Goal: Task Accomplishment & Management: Manage account settings

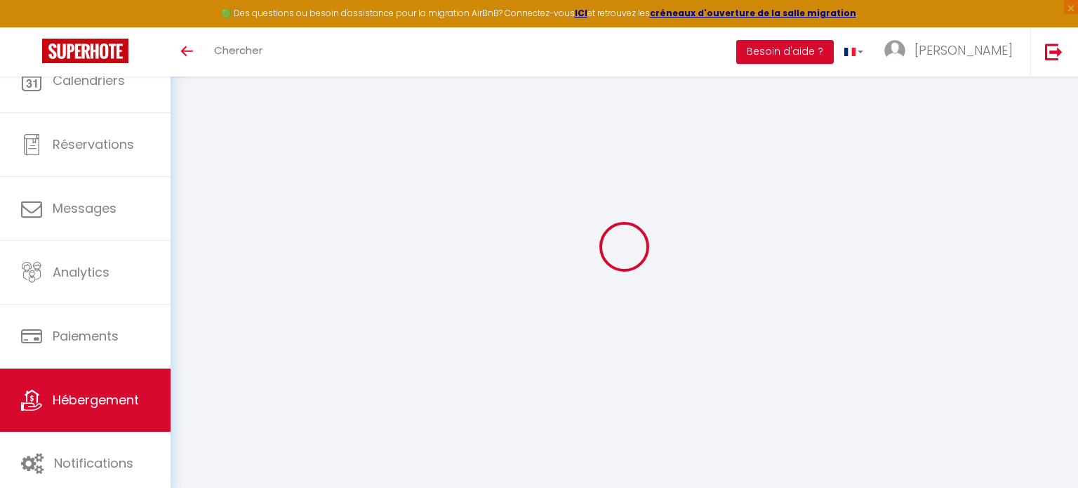
select select "+ 17 %"
select select "+ 20 %"
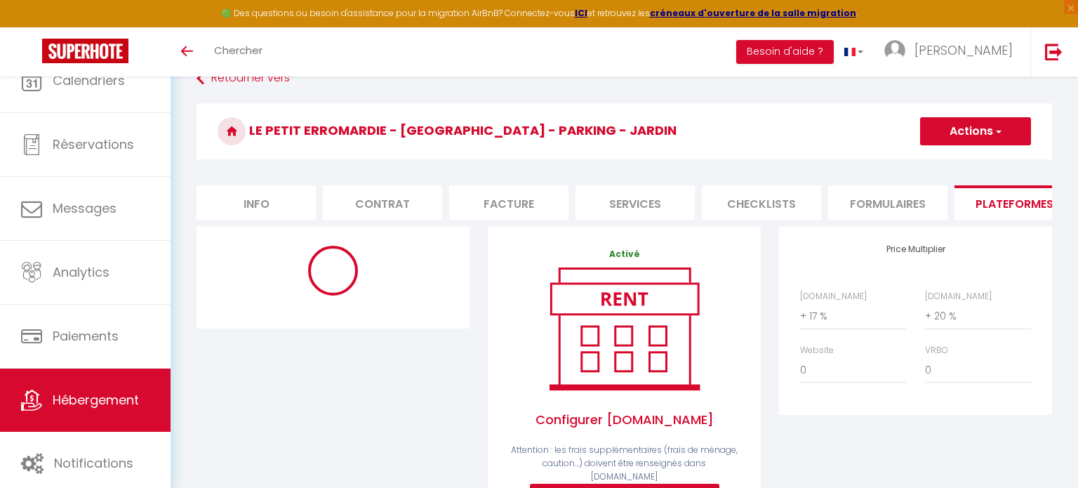
select select "365"
select select
select select "EUR"
select select
select select "19189-882637404820313180"
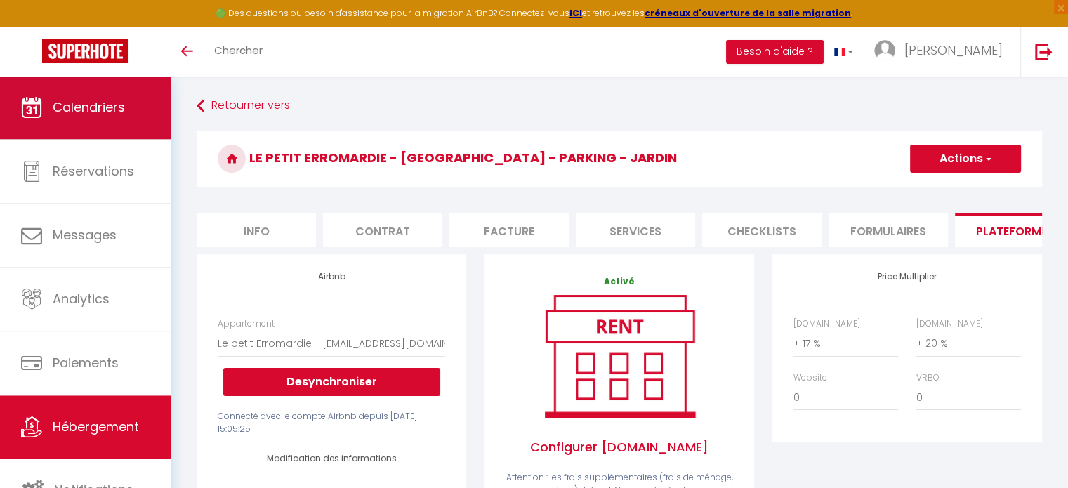
click at [103, 110] on span "Calendriers" at bounding box center [89, 107] width 72 height 18
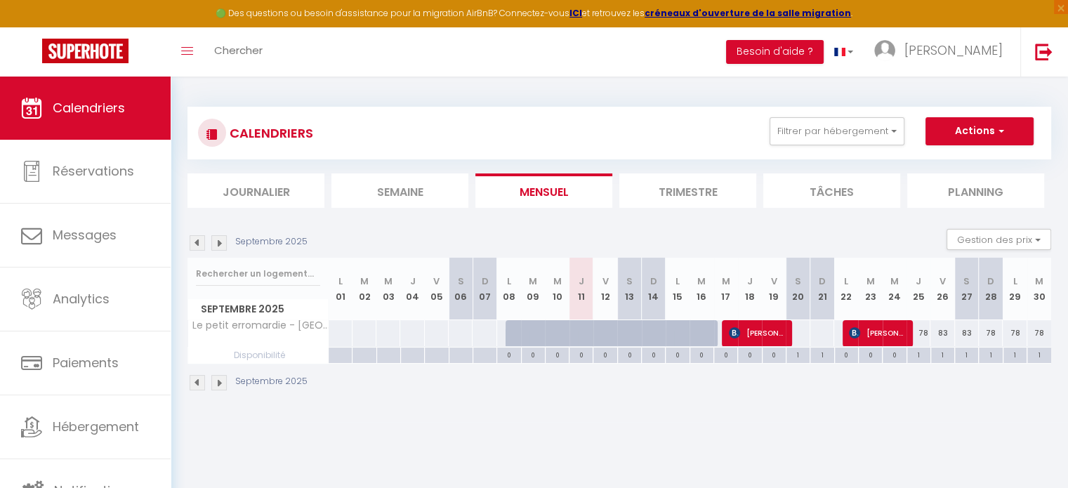
click at [654, 199] on li "Trimestre" at bounding box center [687, 190] width 137 height 34
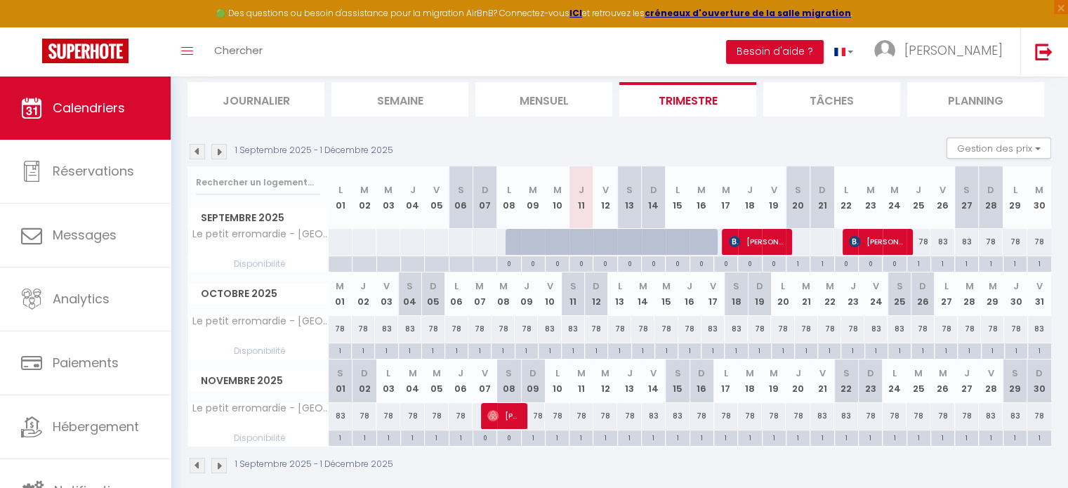
scroll to position [94, 0]
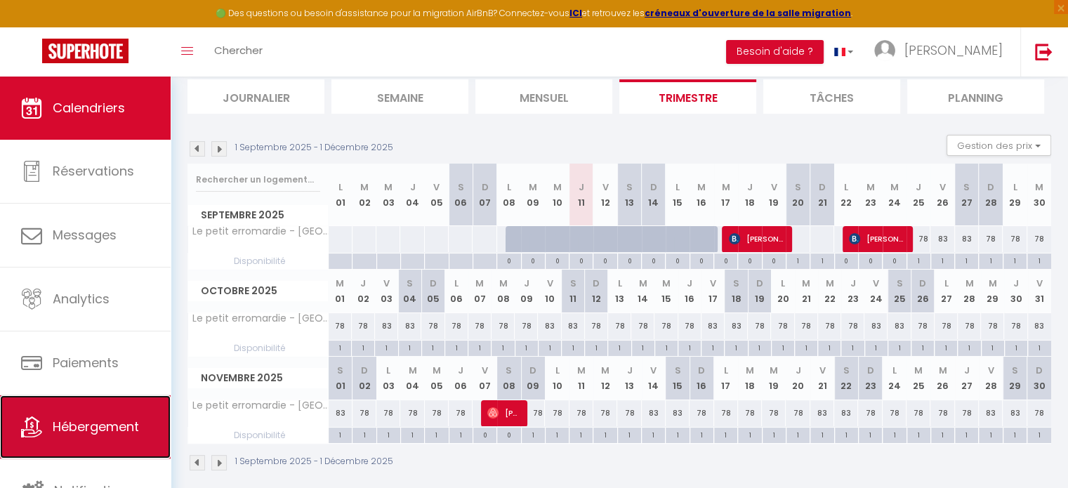
click at [76, 415] on link "Hébergement" at bounding box center [85, 426] width 171 height 63
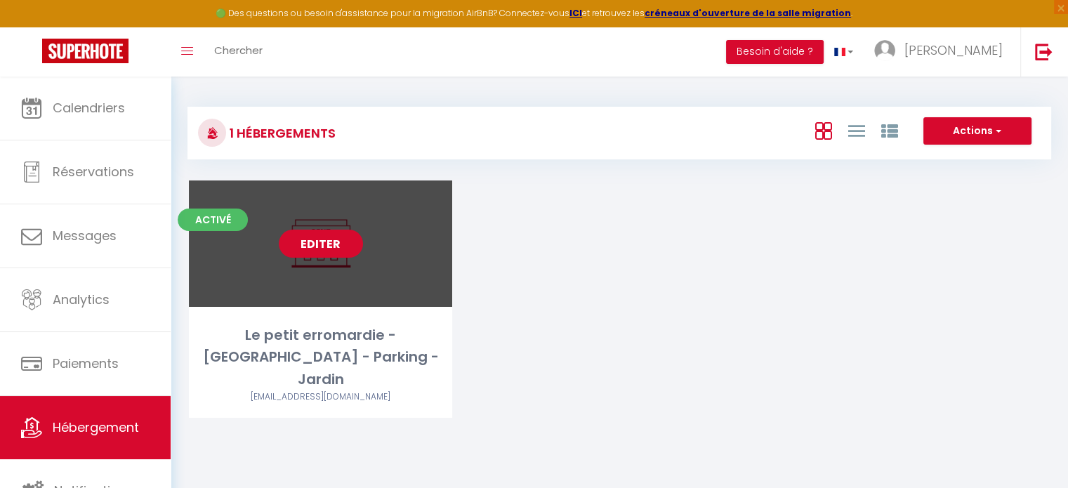
click at [334, 244] on link "Editer" at bounding box center [321, 244] width 84 height 28
select select "3"
select select "2"
select select "1"
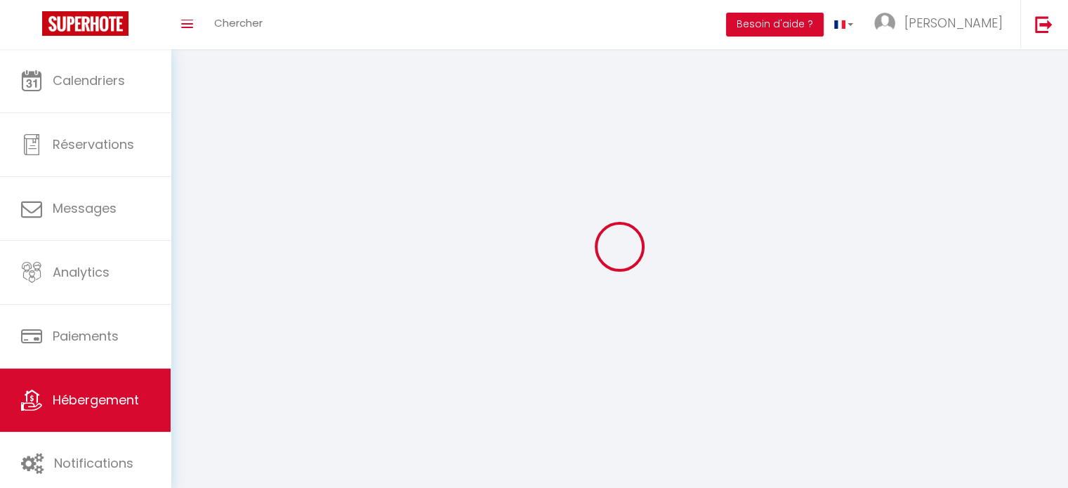
select select
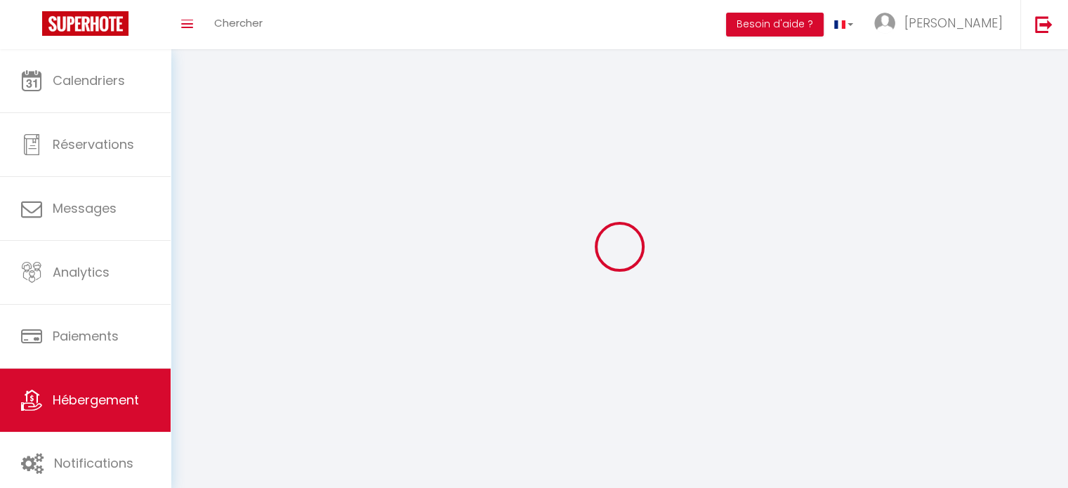
select select
checkbox input "false"
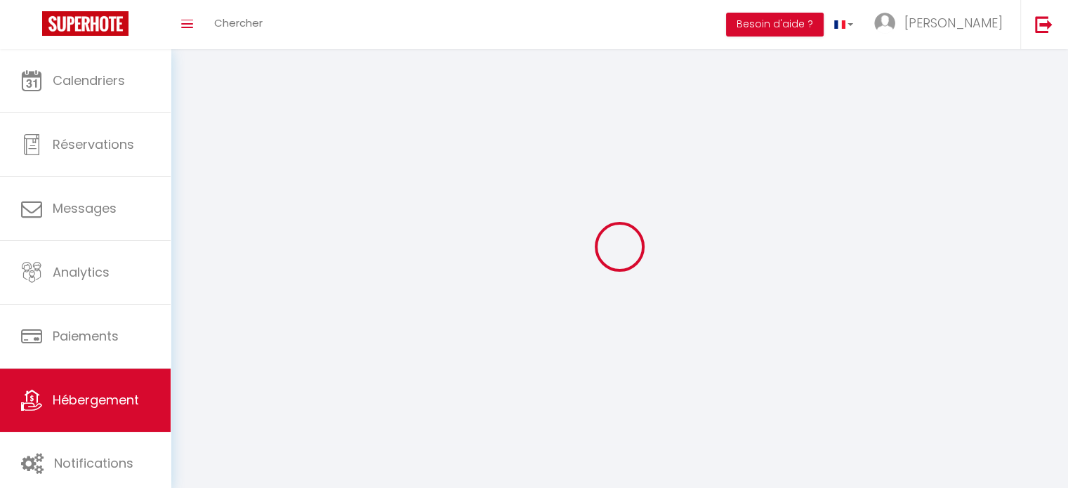
checkbox input "false"
select select
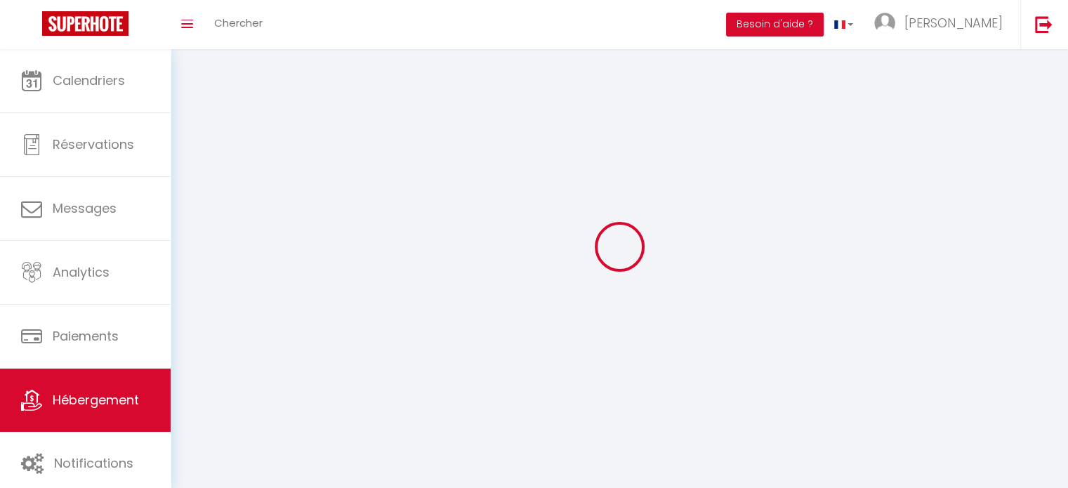
select select
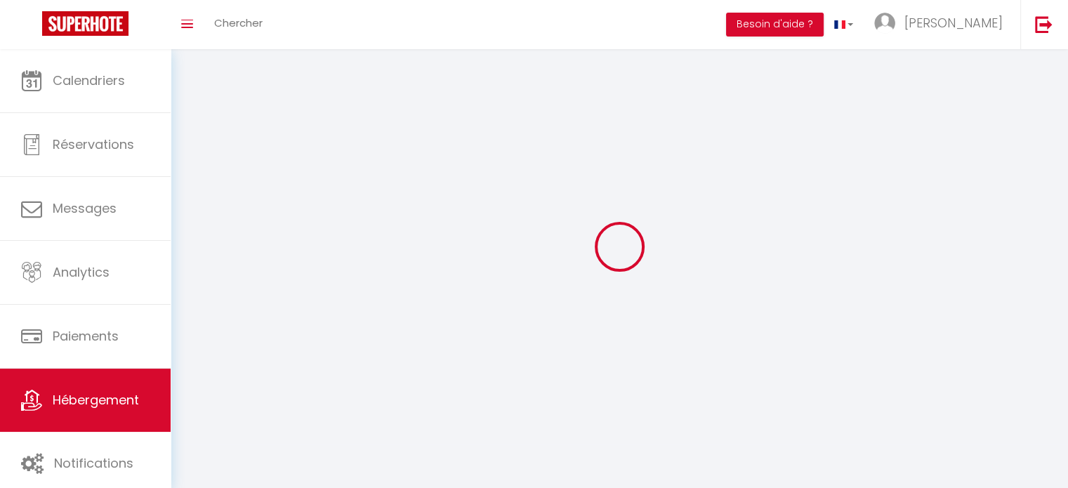
checkbox input "false"
select select
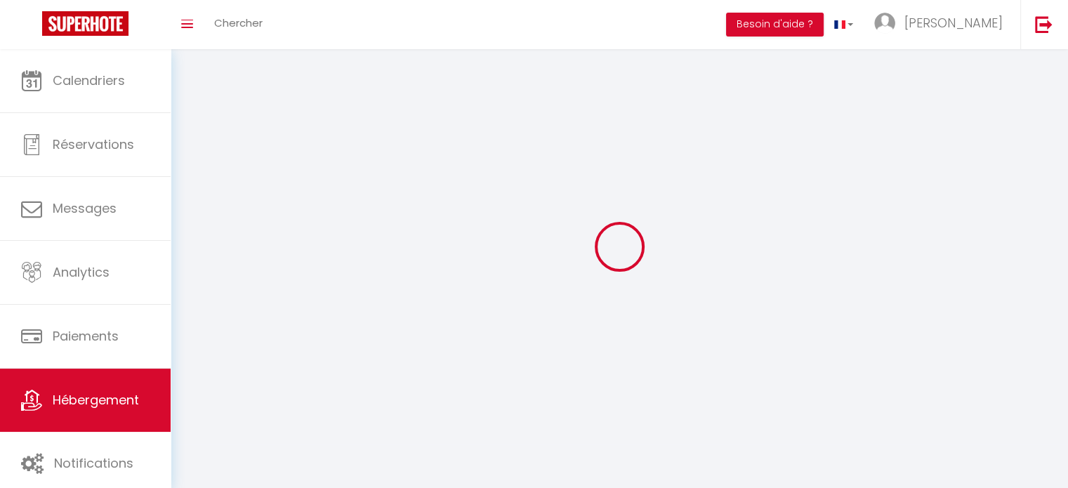
select select
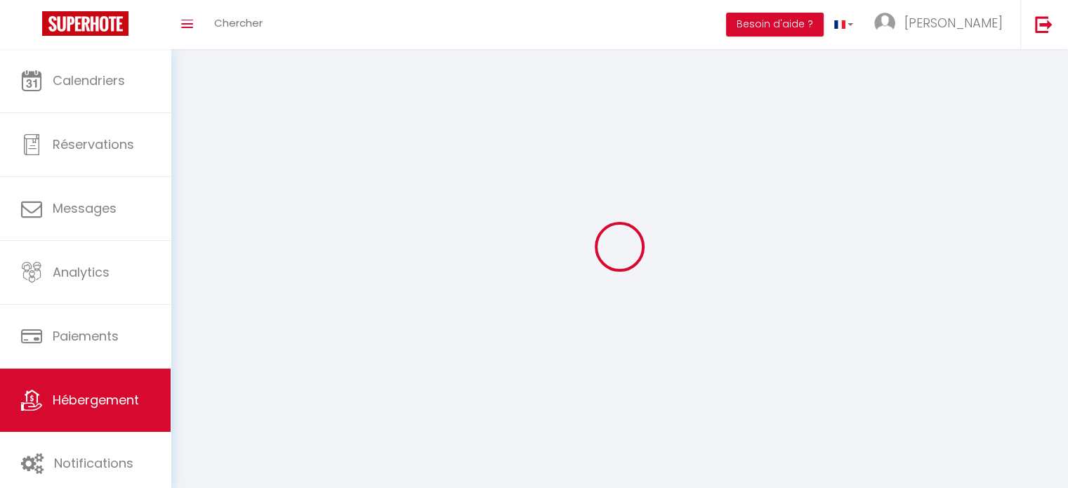
select select
checkbox input "false"
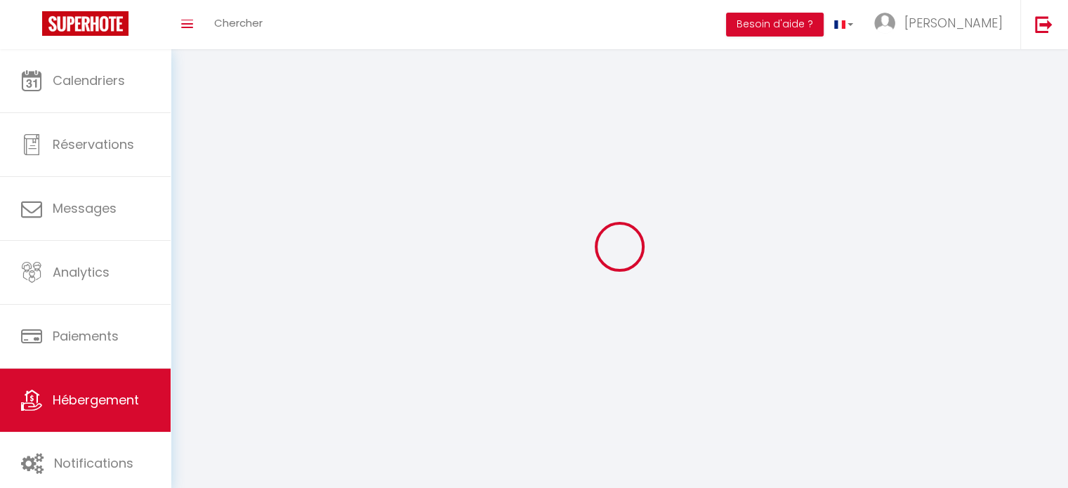
checkbox input "false"
select select
select select "28"
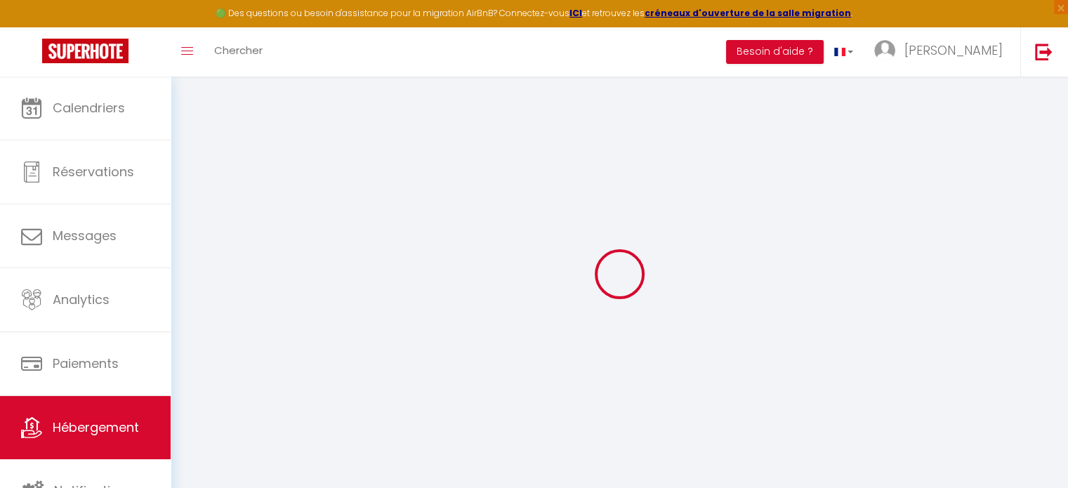
select select
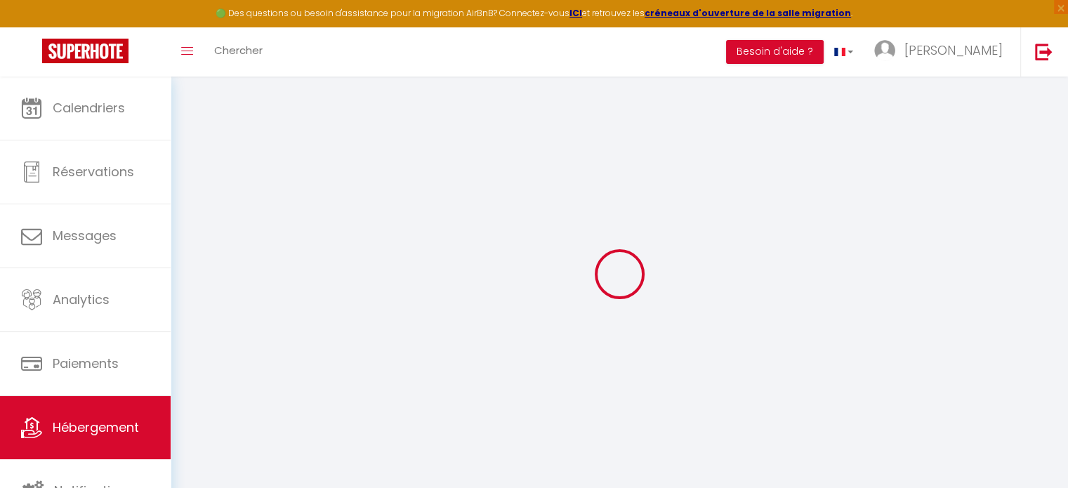
select select
checkbox input "false"
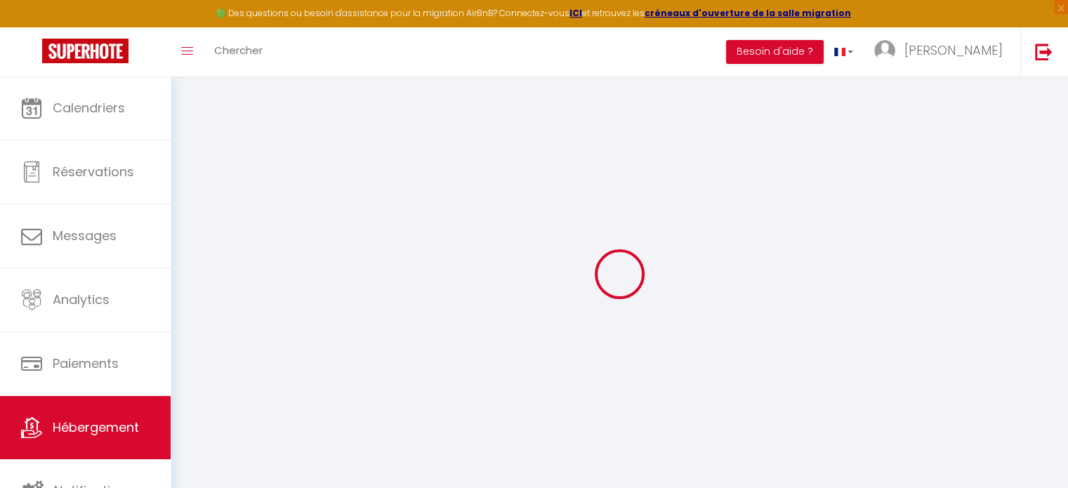
select select
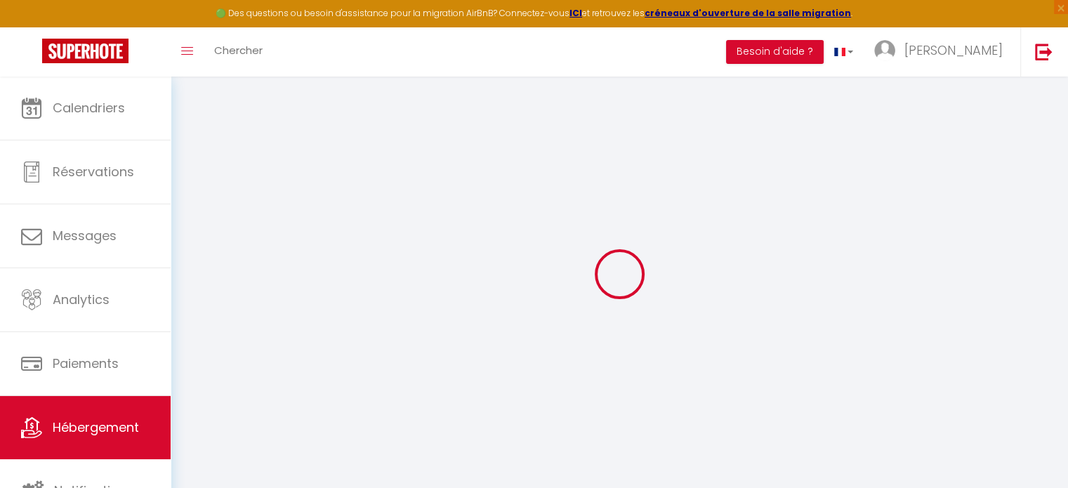
select select
checkbox input "false"
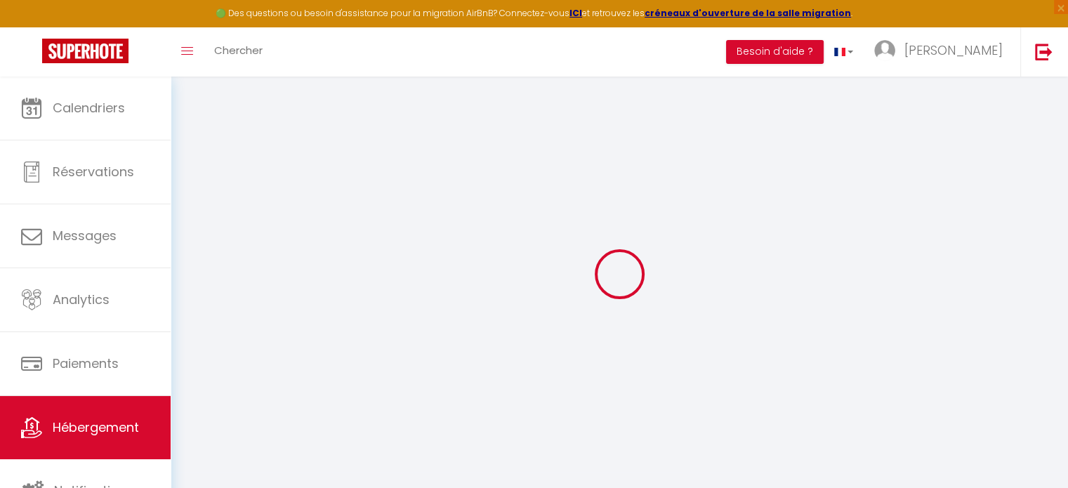
checkbox input "false"
select select
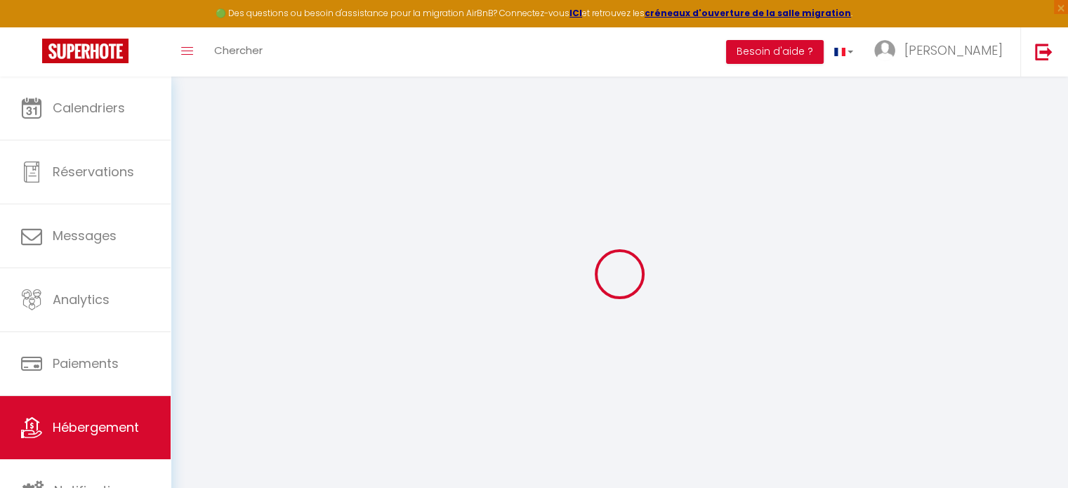
select select
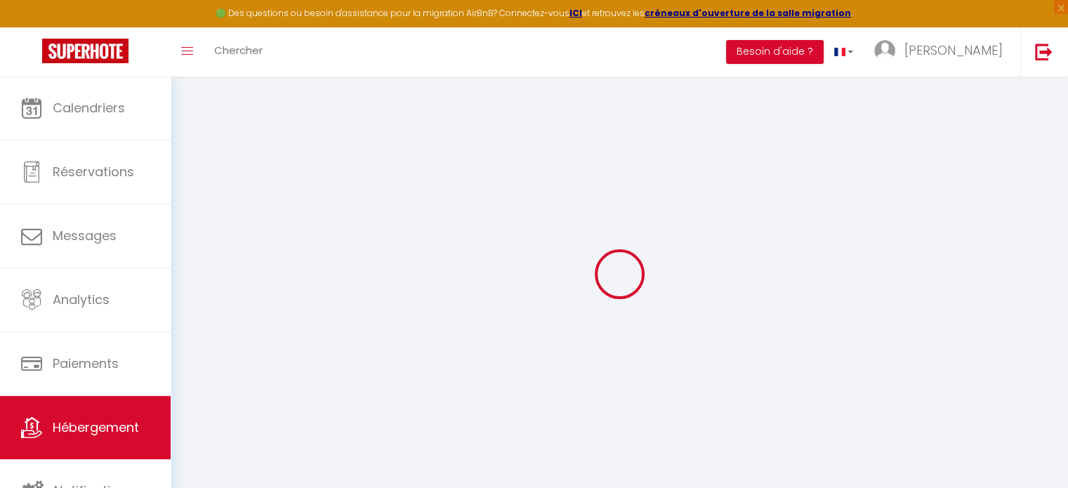
checkbox input "false"
select select
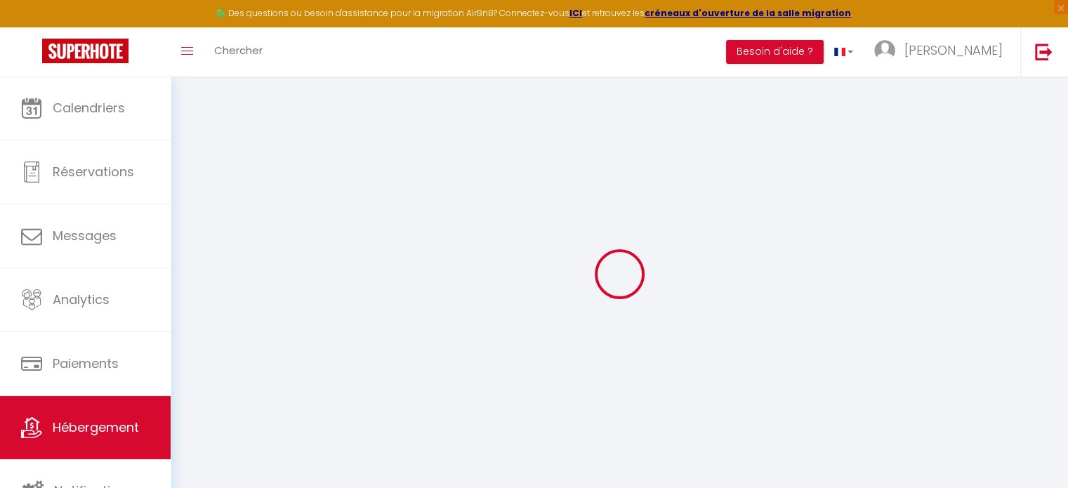
select select
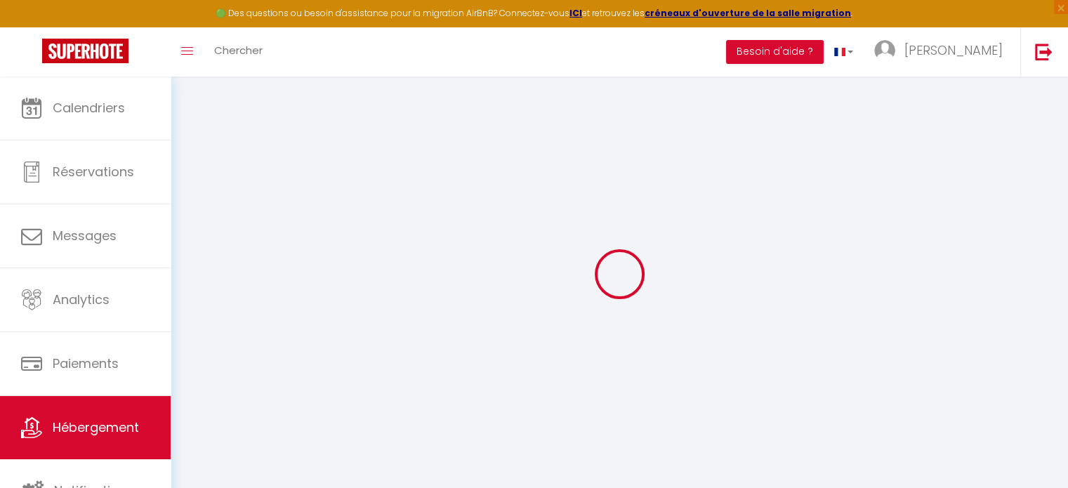
select select
checkbox input "false"
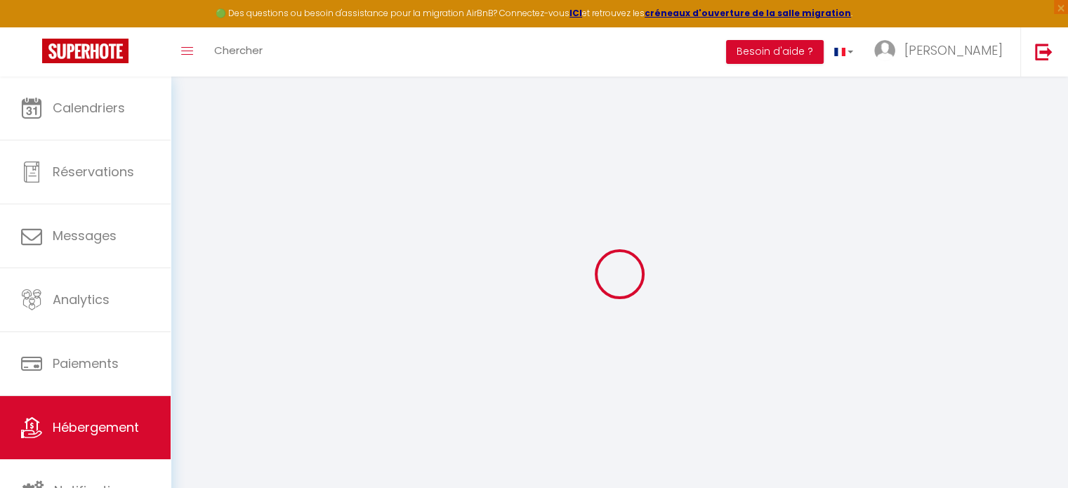
checkbox input "false"
select select
type input "Le petit erromardie - [GEOGRAPHIC_DATA] - Parking - Jardin"
type input "[PERSON_NAME]"
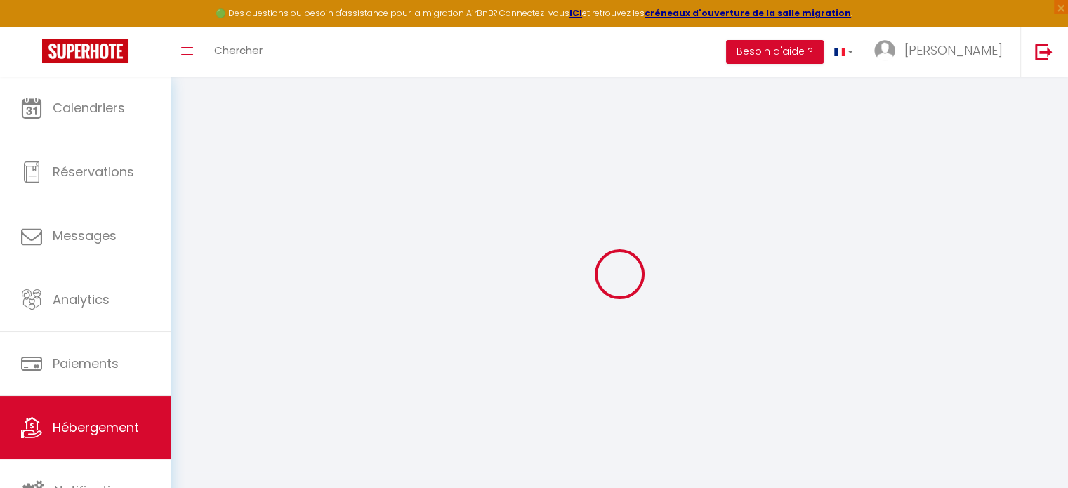
type input "[PERSON_NAME]"
type input "[STREET_ADDRESS]"
type input "64500"
type input "Saint [PERSON_NAME]"
select select "2"
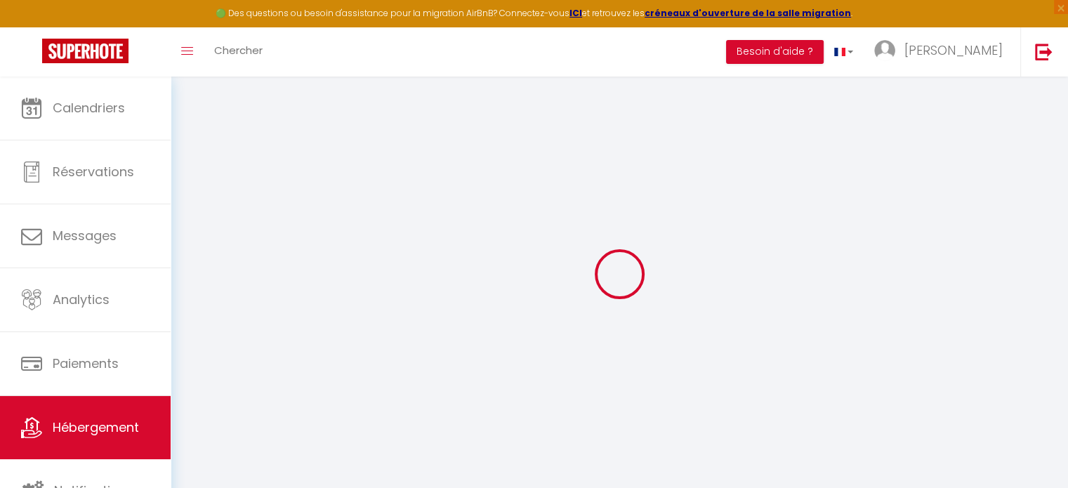
type input "68"
type input "8"
type input "35"
type input "7.2"
type input "4.8"
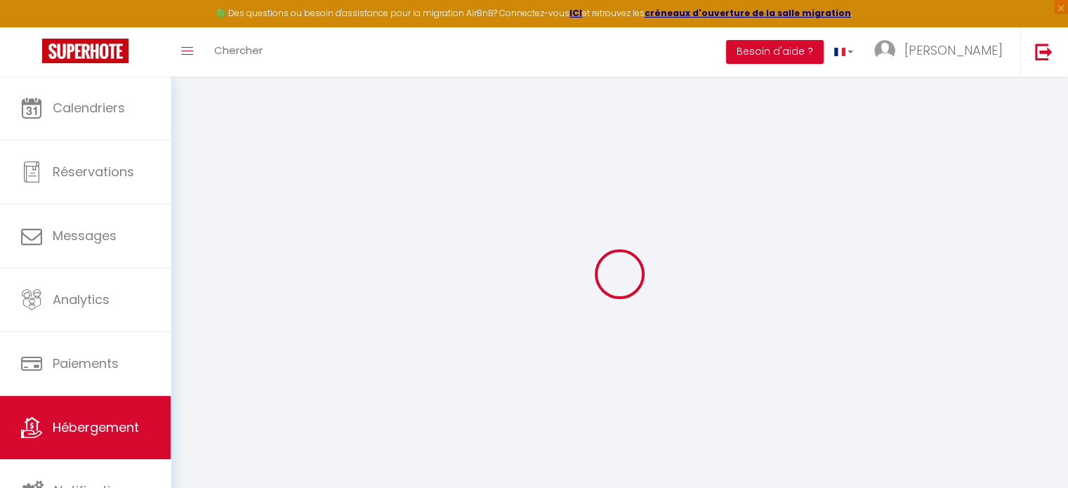
type input "250"
select select
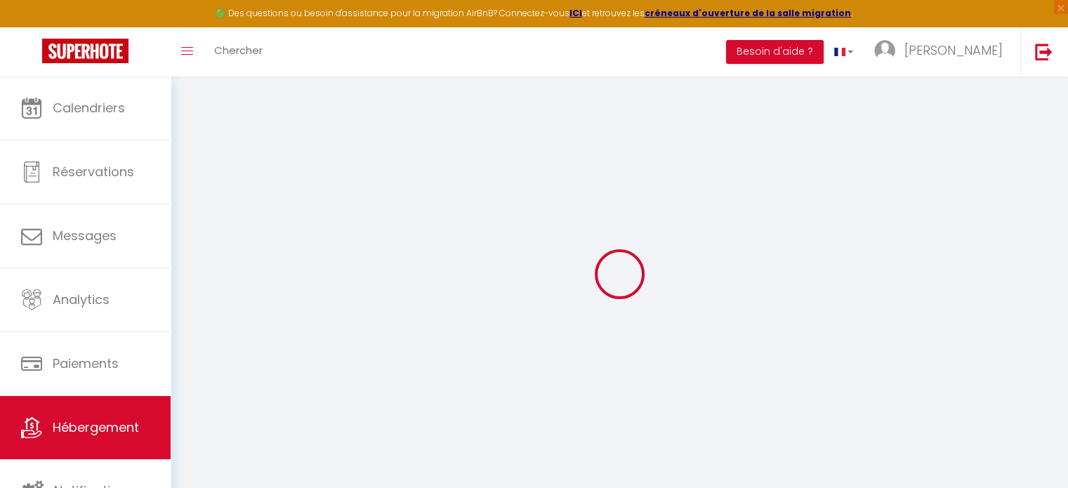
select select
type input "[STREET_ADDRESS]"
type input "64500"
type input "Saint [PERSON_NAME]"
type input "[EMAIL_ADDRESS][DOMAIN_NAME]"
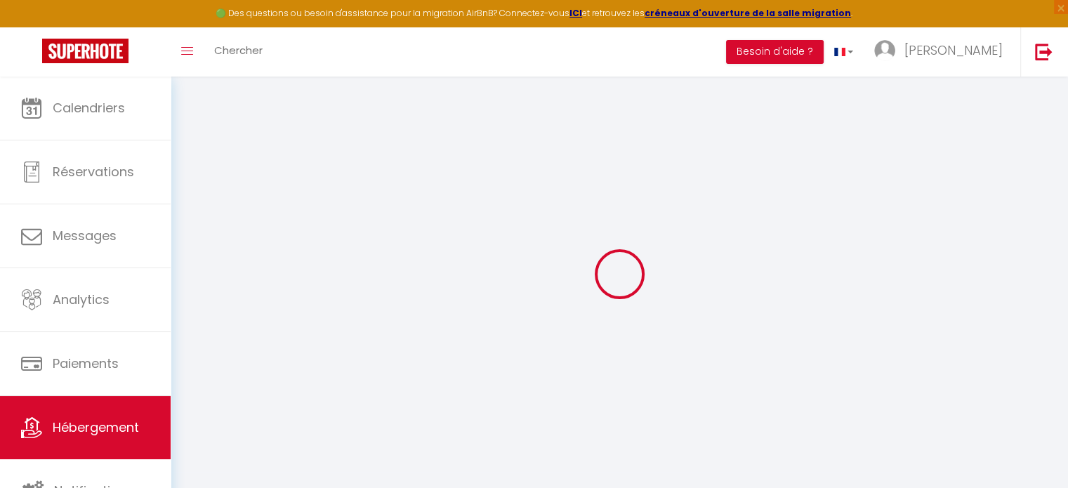
select select
checkbox input "false"
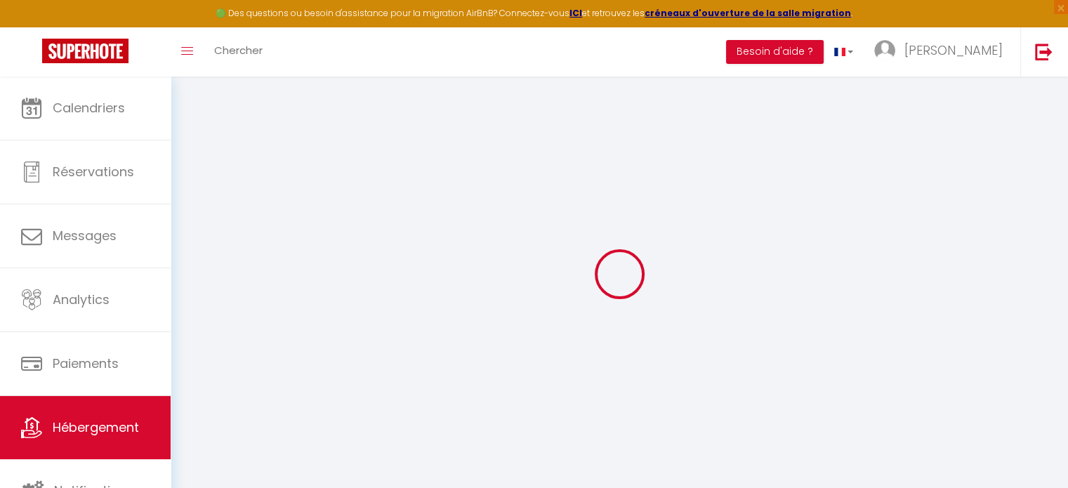
radio input "true"
select select
type input "35"
type input "0"
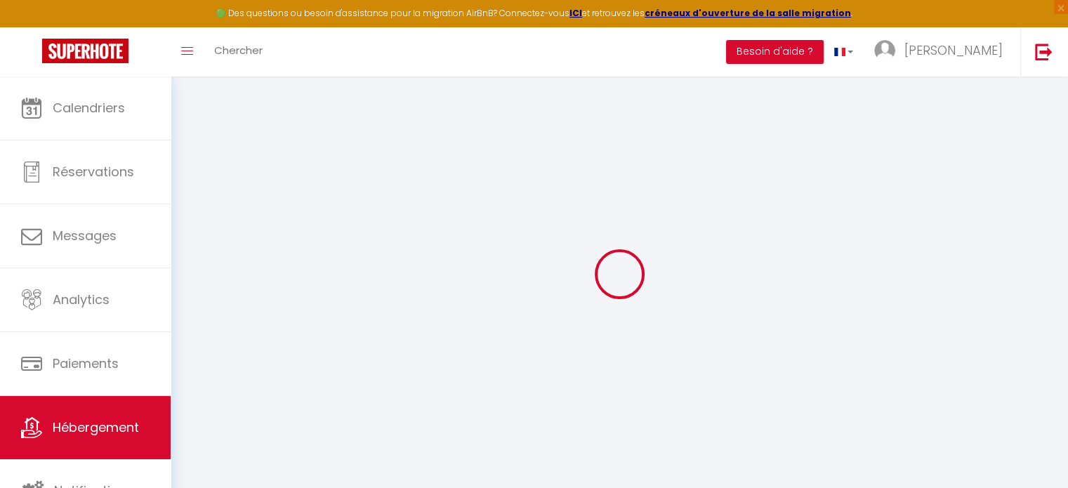
type input "0"
select select
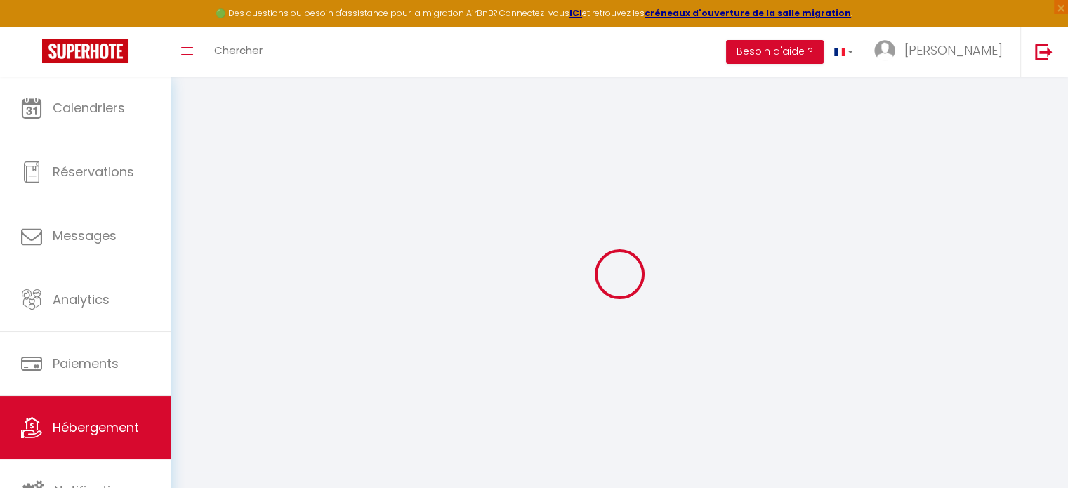
select select
checkbox input "false"
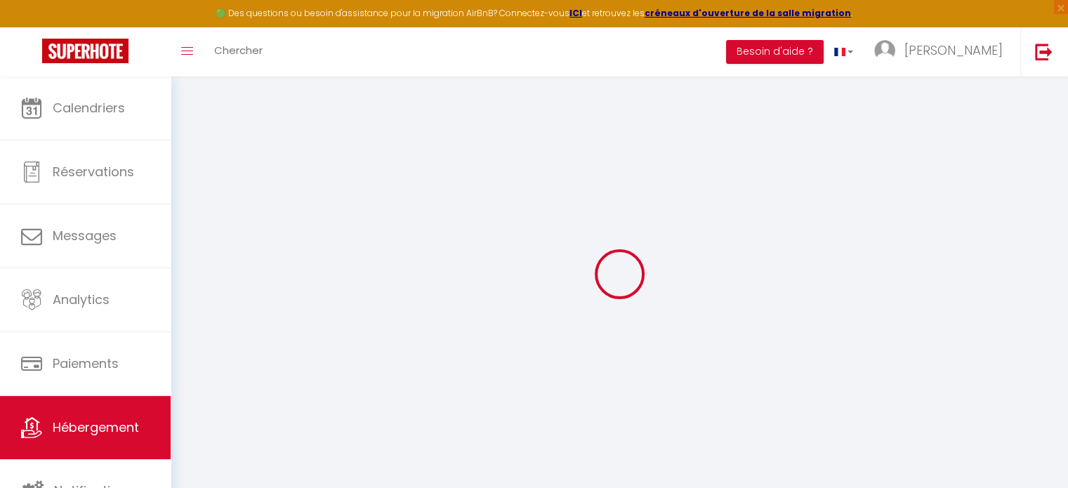
checkbox input "false"
select select
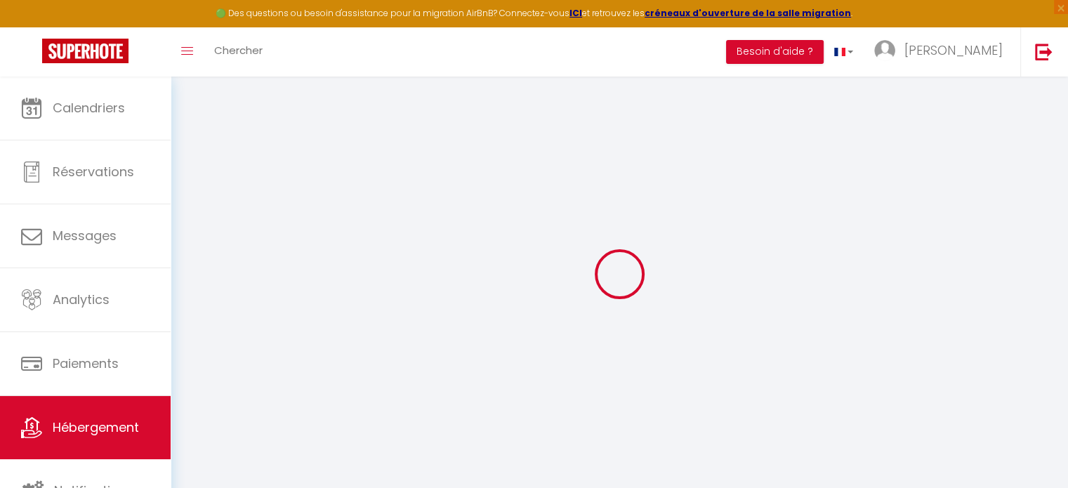
select select
checkbox input "false"
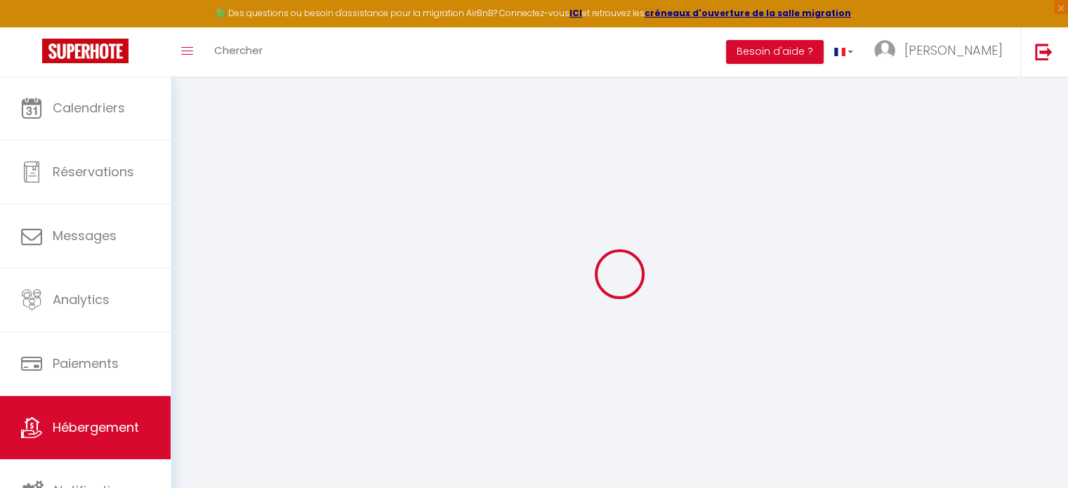
checkbox input "false"
select select
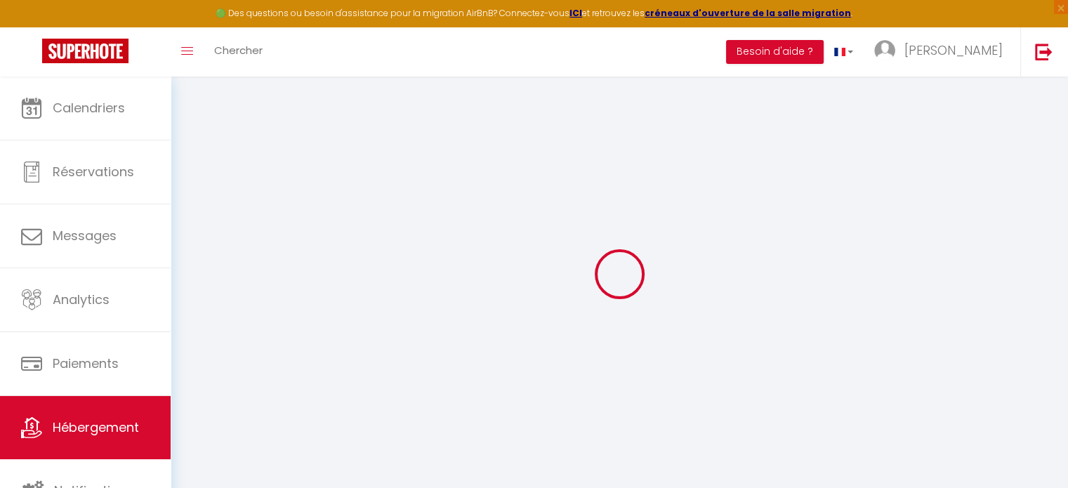
select select
checkbox input "false"
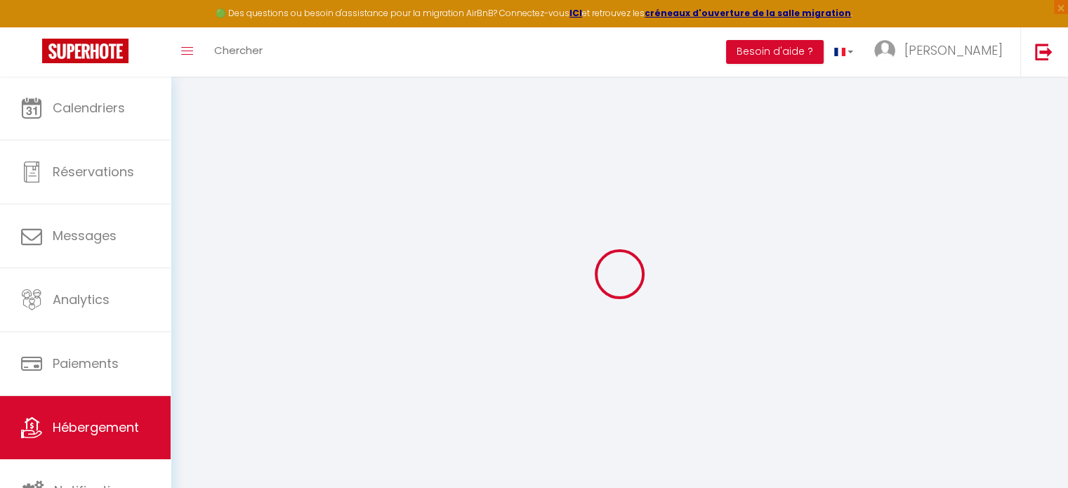
checkbox input "false"
select select
checkbox input "false"
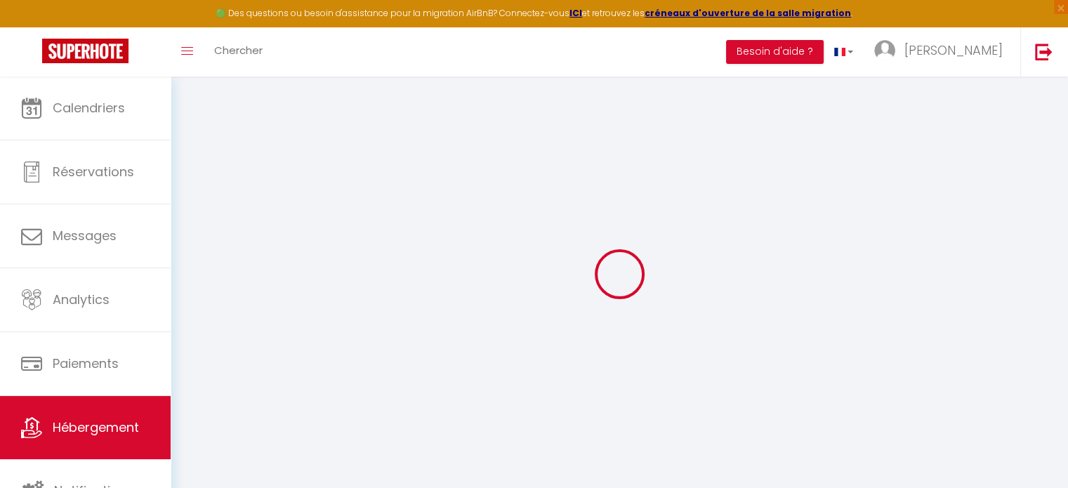
checkbox input "false"
select select "15:00"
select select "23:45"
select select "10:30"
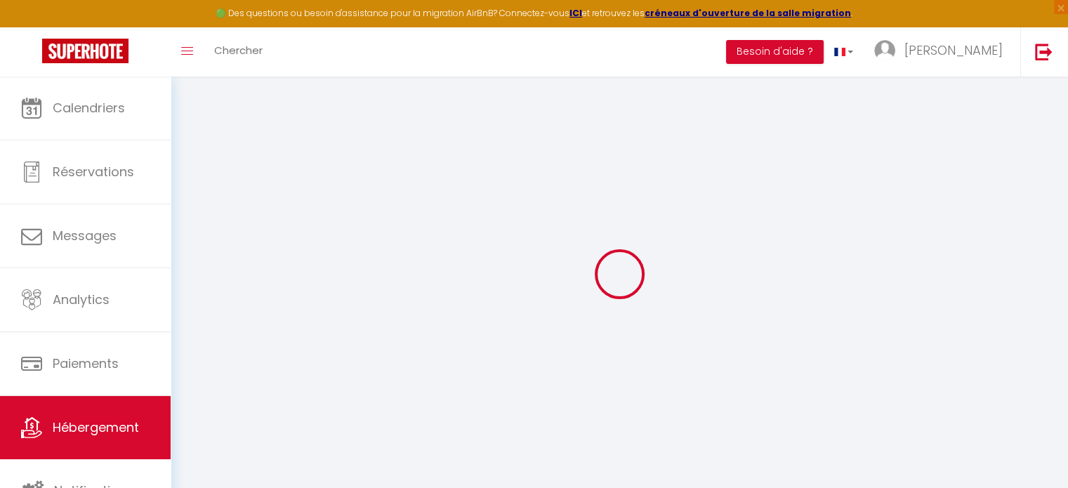
select select "30"
select select "120"
select select
checkbox input "false"
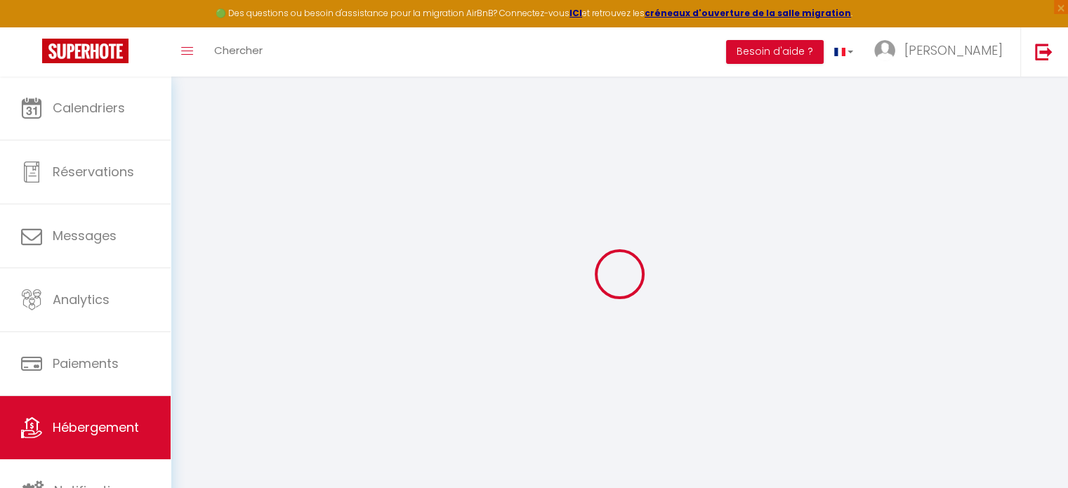
checkbox input "false"
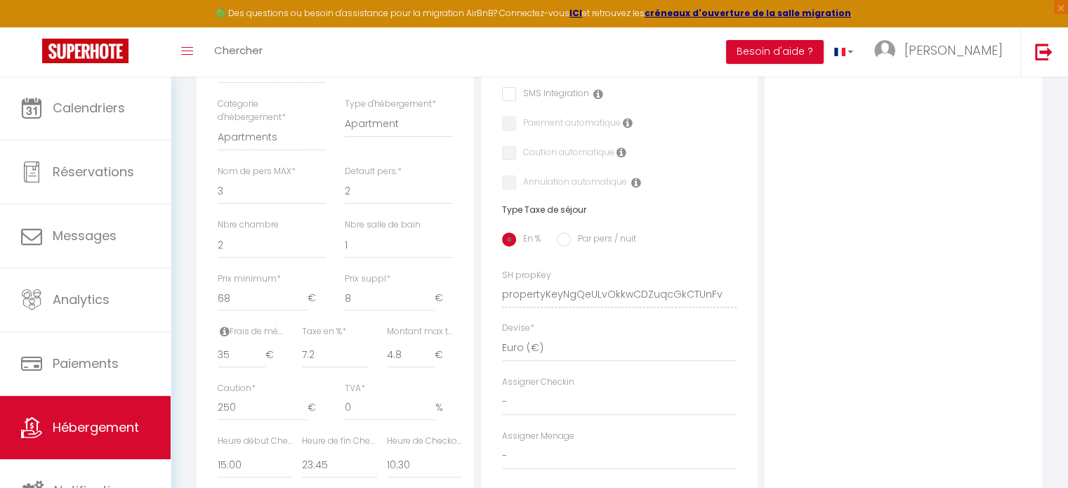
scroll to position [446, 0]
click at [417, 355] on input "4.8" at bounding box center [411, 351] width 48 height 25
type input "4.81"
select select
checkbox input "false"
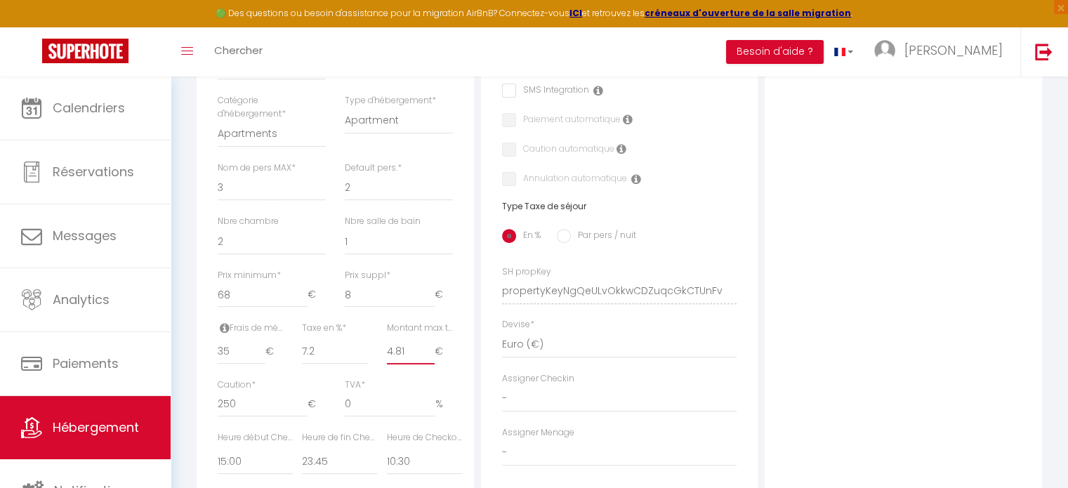
checkbox input "false"
click at [427, 355] on input "4.81" at bounding box center [411, 351] width 48 height 25
type input "4.82"
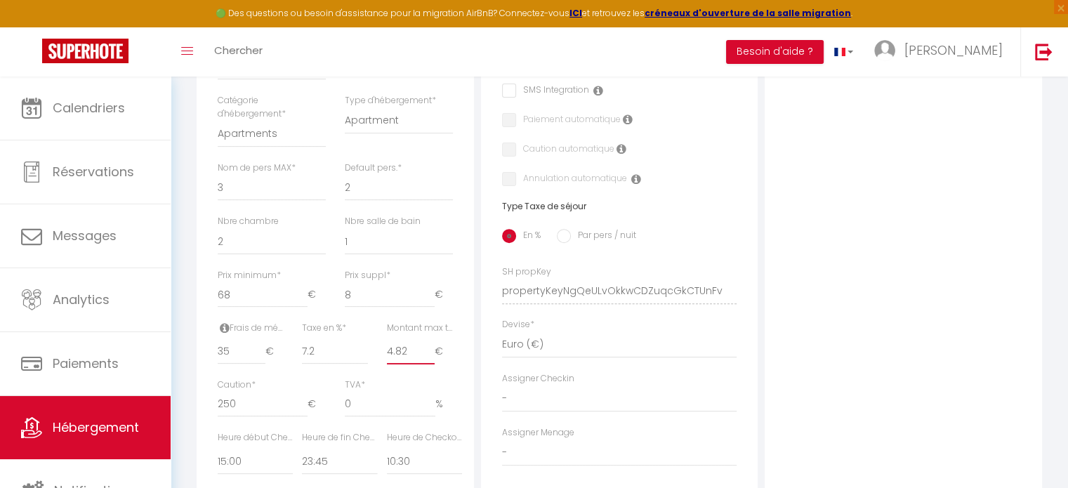
select select
checkbox input "false"
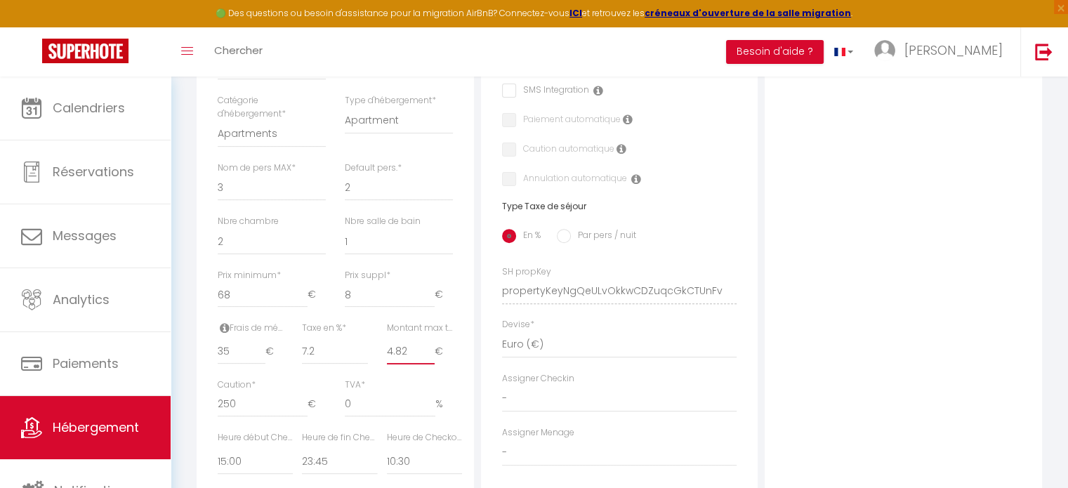
click at [427, 355] on input "4.82" at bounding box center [411, 351] width 48 height 25
type input "4.83"
select select
checkbox input "false"
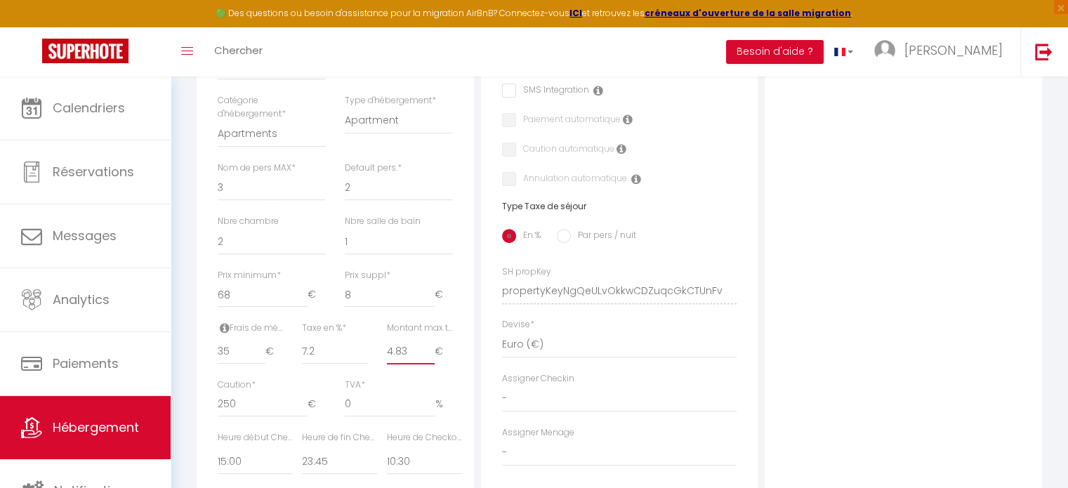
checkbox input "false"
click at [427, 355] on input "4.83" at bounding box center [411, 351] width 48 height 25
type input "4.84"
select select
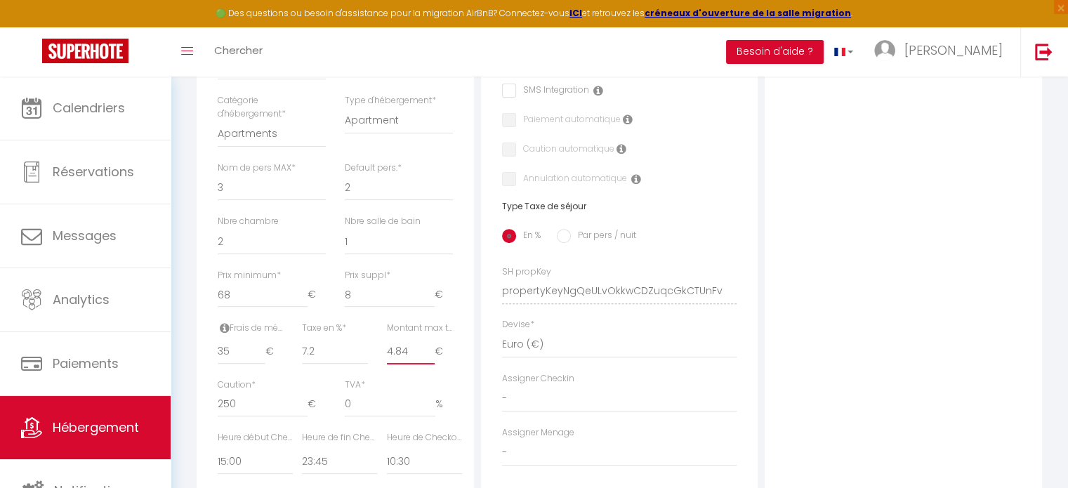
checkbox input "false"
click at [427, 355] on input "6.92" at bounding box center [411, 351] width 48 height 25
click at [428, 364] on input "6.91" at bounding box center [411, 351] width 48 height 25
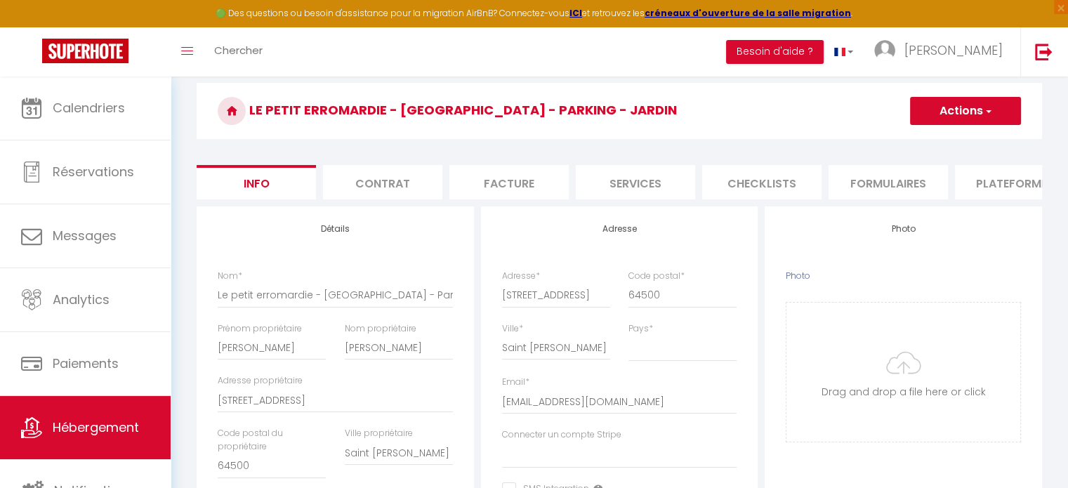
scroll to position [0, 0]
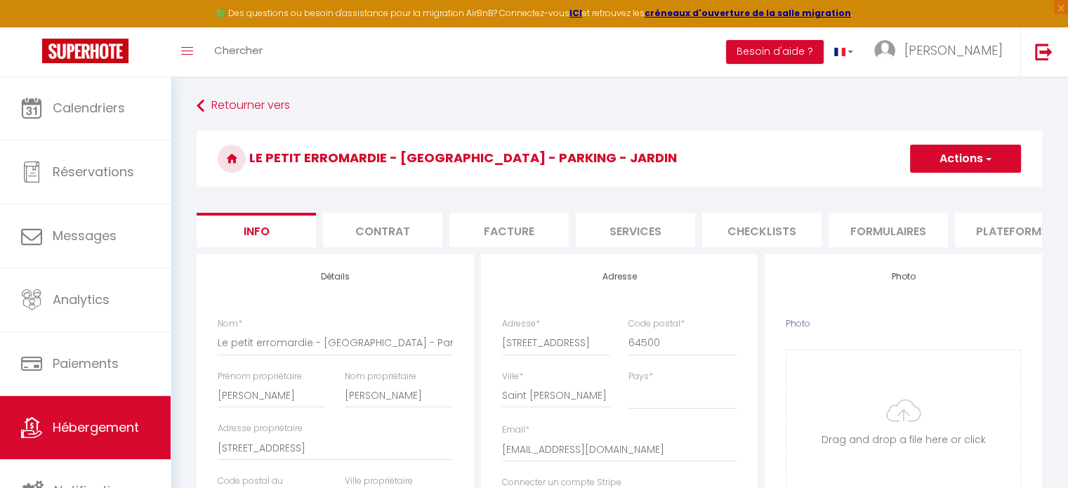
click at [989, 159] on span "button" at bounding box center [987, 159] width 9 height 14
click at [912, 187] on input "Enregistrer" at bounding box center [910, 190] width 52 height 14
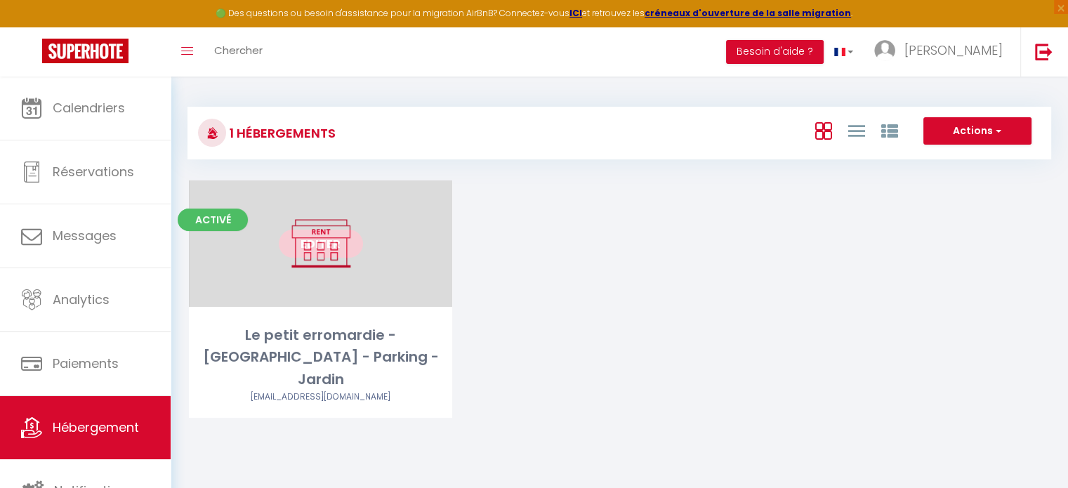
click at [322, 230] on link "Editer" at bounding box center [321, 244] width 84 height 28
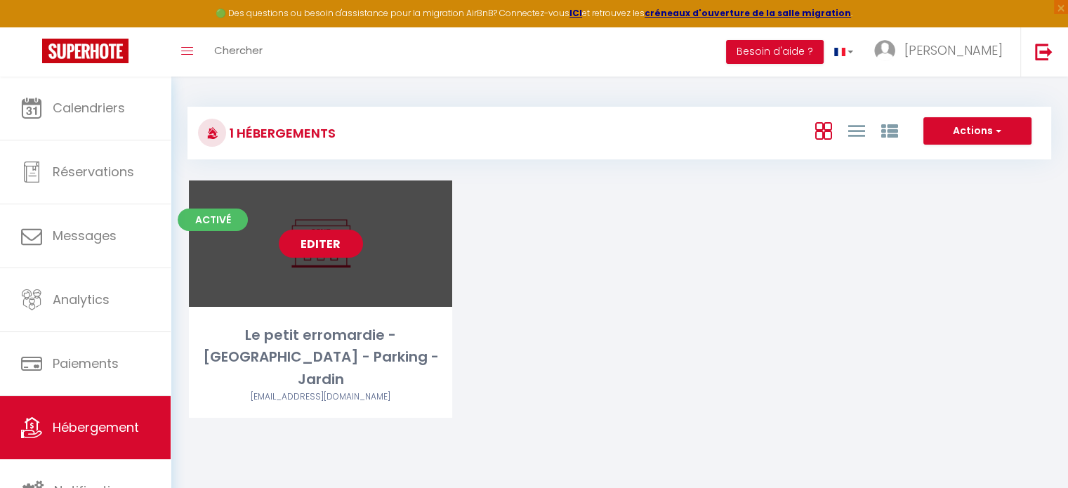
click at [326, 249] on link "Editer" at bounding box center [321, 244] width 84 height 28
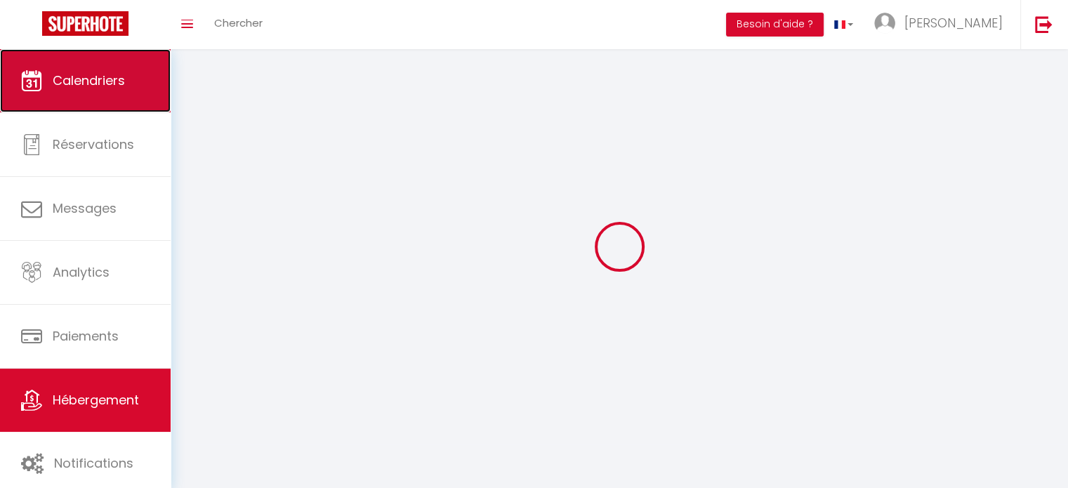
click at [116, 86] on span "Calendriers" at bounding box center [89, 81] width 72 height 18
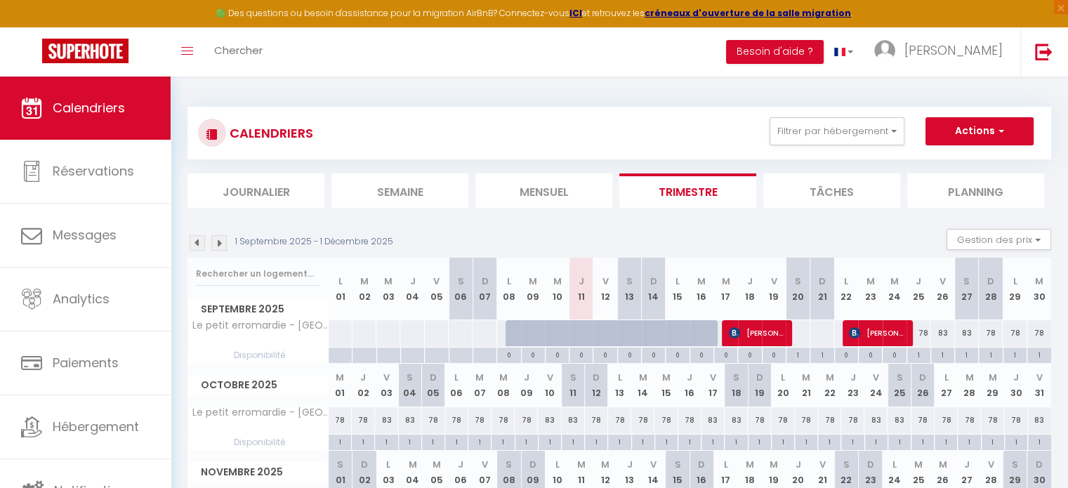
click at [617, 425] on div "78" at bounding box center [619, 420] width 23 height 26
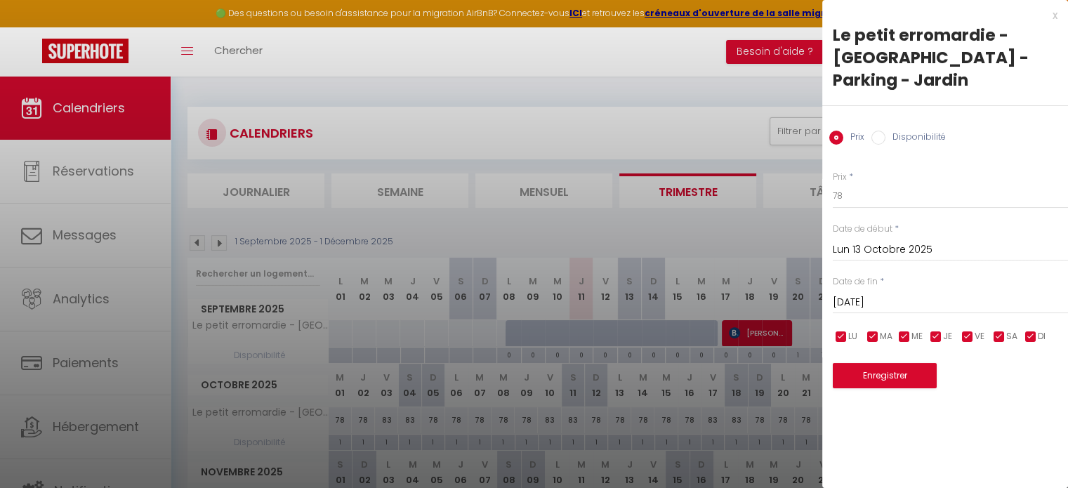
click at [869, 293] on input "[DATE]" at bounding box center [950, 302] width 235 height 18
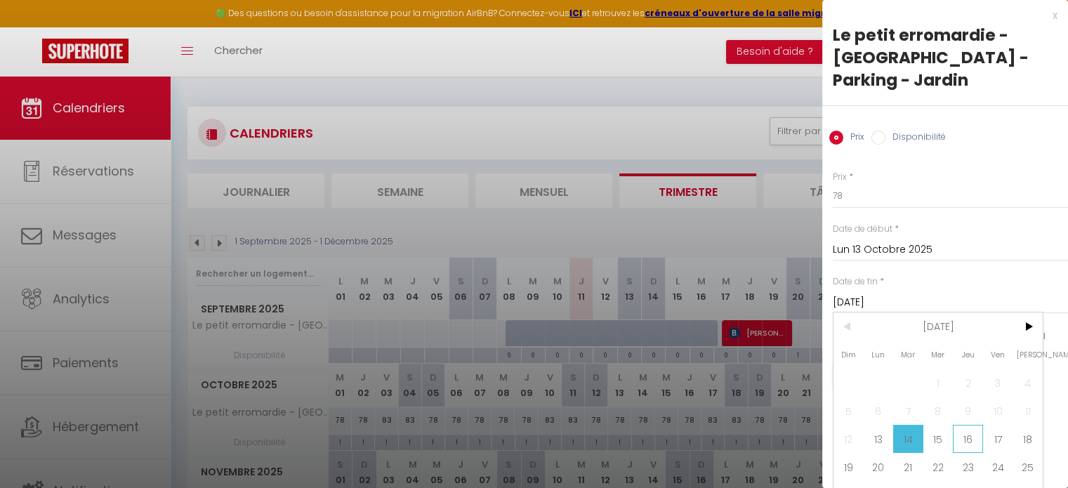
click at [960, 425] on span "16" at bounding box center [968, 439] width 30 height 28
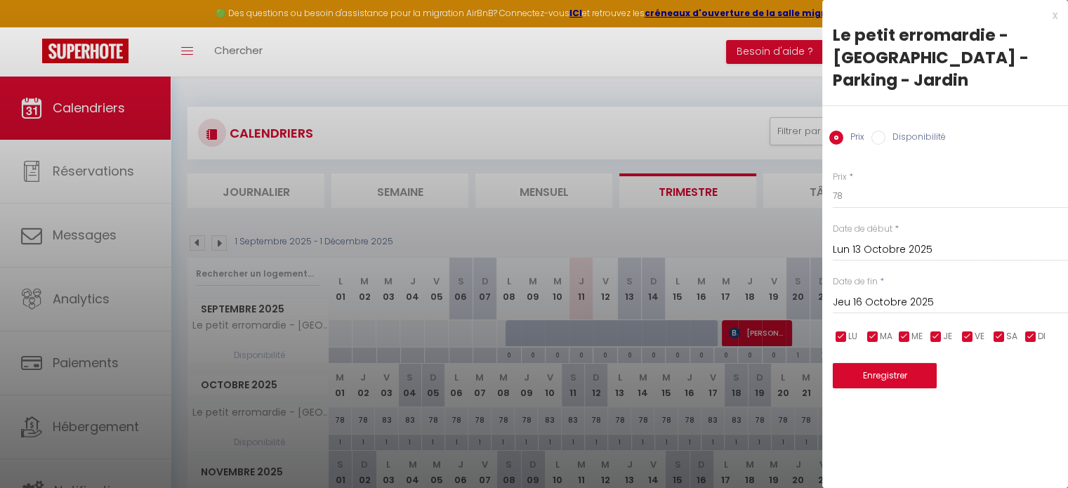
click at [880, 131] on input "Disponibilité" at bounding box center [878, 138] width 14 height 14
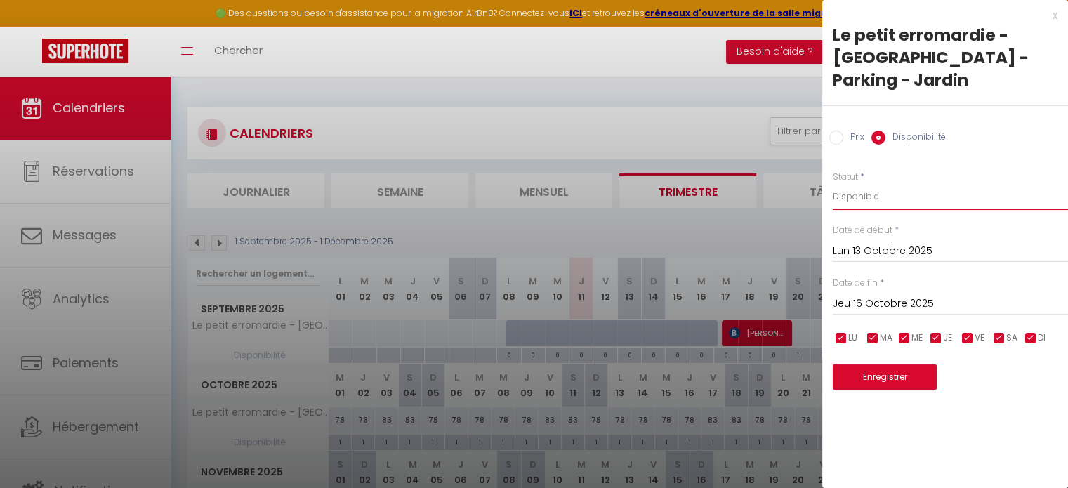
click at [871, 183] on select "Disponible Indisponible" at bounding box center [950, 196] width 235 height 27
click at [833, 183] on select "Disponible Indisponible" at bounding box center [950, 196] width 235 height 27
click at [849, 364] on button "Enregistrer" at bounding box center [885, 376] width 104 height 25
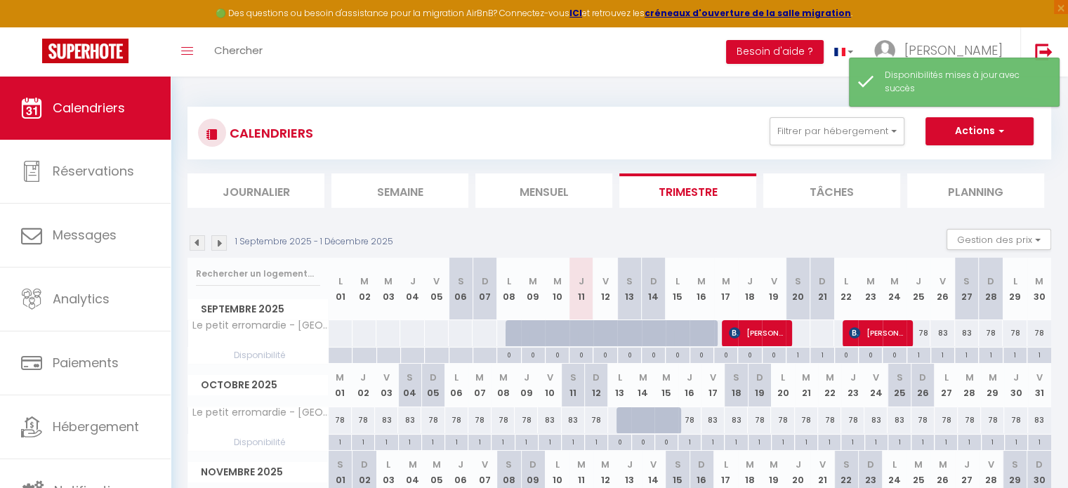
click at [693, 418] on div "78" at bounding box center [689, 420] width 23 height 26
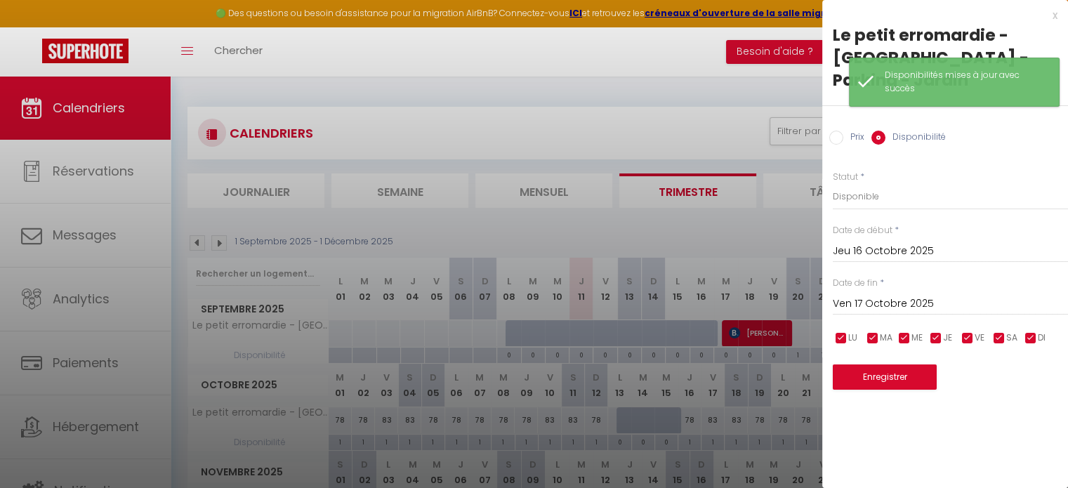
click at [841, 131] on input "Prix" at bounding box center [836, 138] width 14 height 14
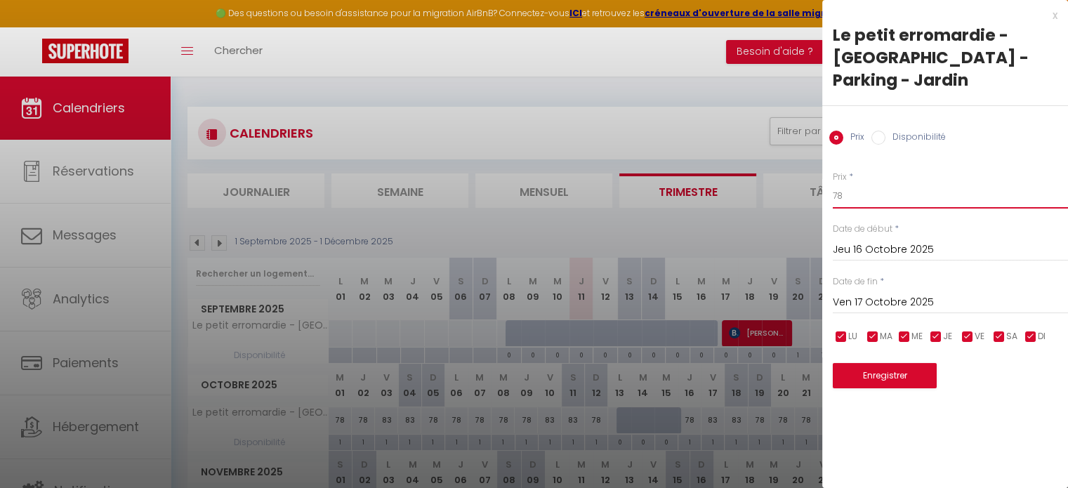
click at [851, 183] on input "78" at bounding box center [950, 195] width 235 height 25
click at [915, 293] on input "Ven 17 Octobre 2025" at bounding box center [950, 302] width 235 height 18
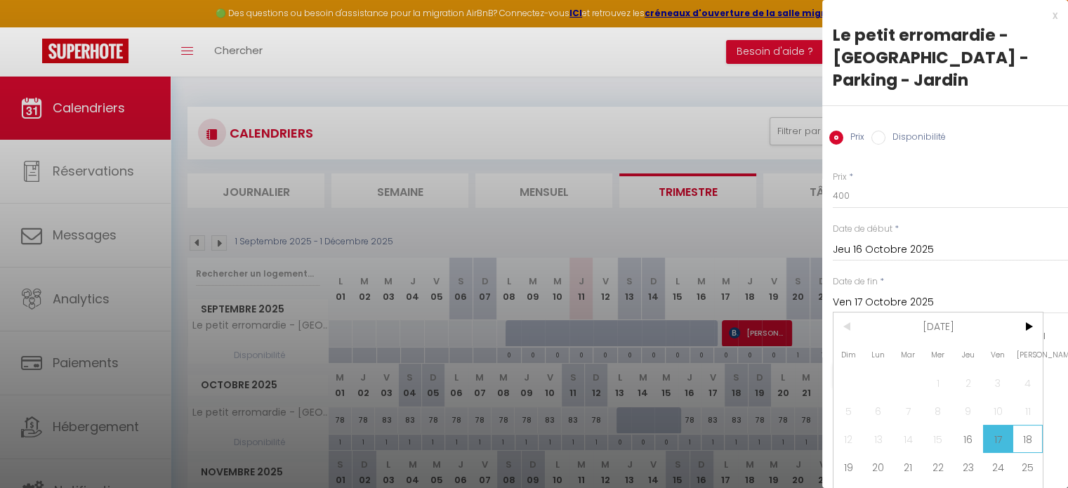
click at [1026, 425] on span "18" at bounding box center [1027, 439] width 30 height 28
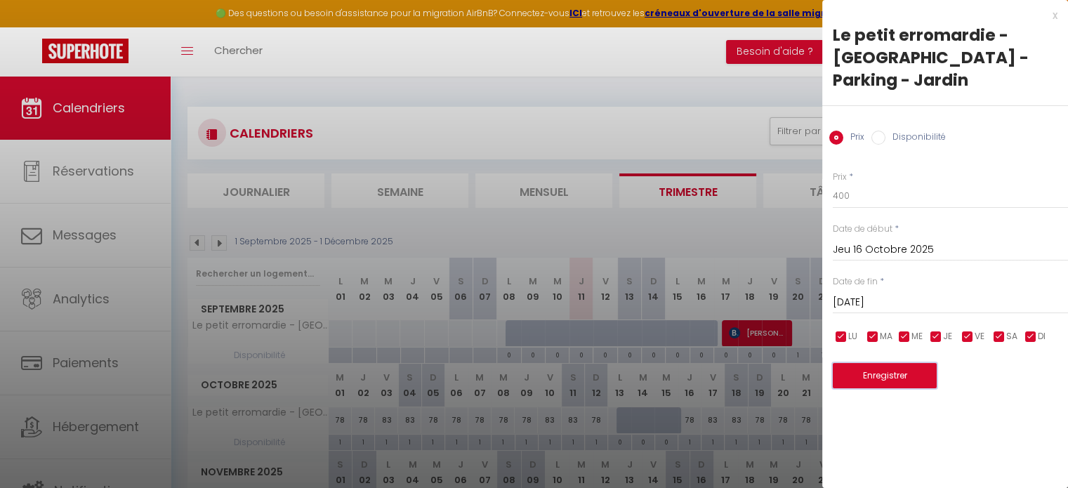
click at [890, 363] on button "Enregistrer" at bounding box center [885, 375] width 104 height 25
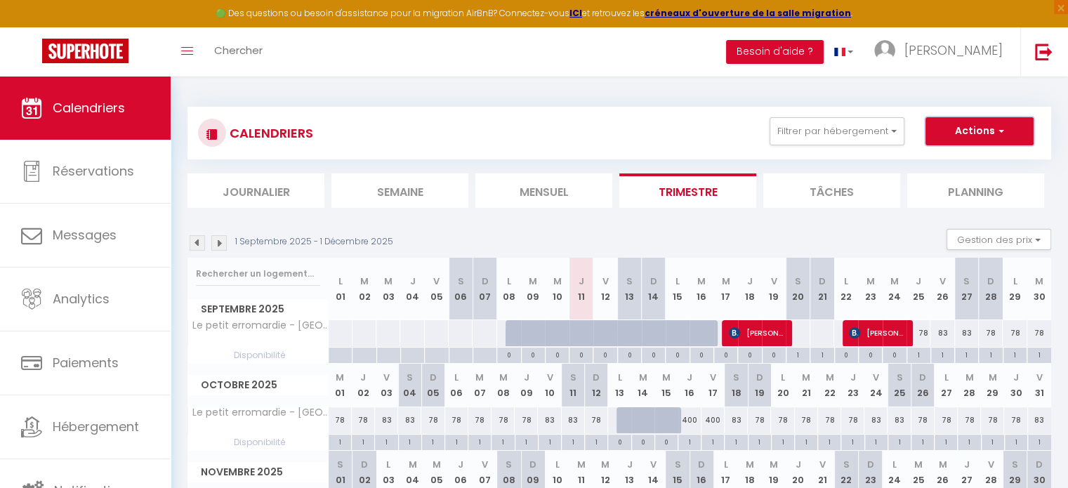
click at [991, 135] on button "Actions" at bounding box center [979, 131] width 108 height 28
click at [918, 123] on ul "Filtrer par hébergement Tous Le petit erromardie - WIFI - Parking - Jardin Effa…" at bounding box center [893, 131] width 280 height 28
click at [894, 128] on button "Filtrer par hébergement" at bounding box center [836, 131] width 135 height 28
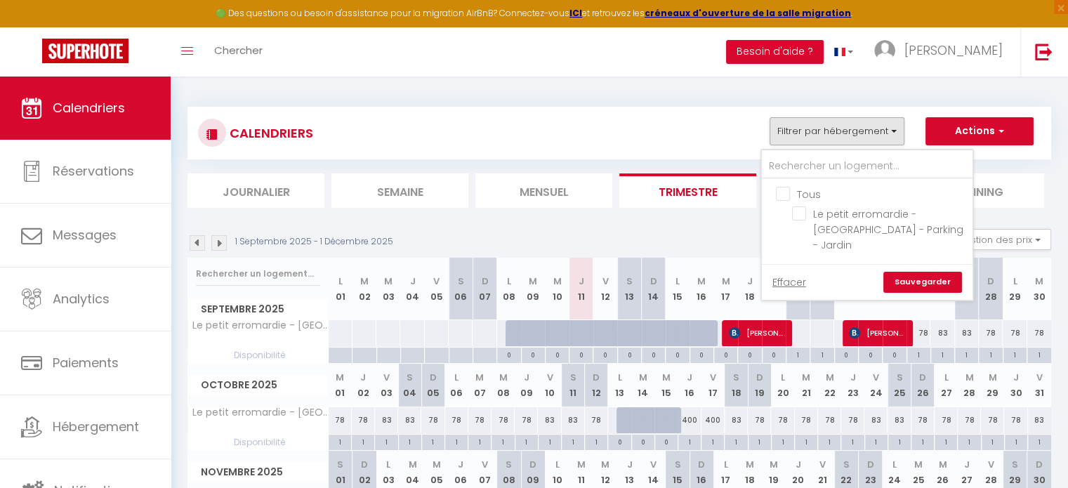
click at [754, 145] on div "CALENDRIERS Filtrer par hébergement Tous Le petit erromardie - WIFI - Parking -…" at bounding box center [619, 133] width 842 height 32
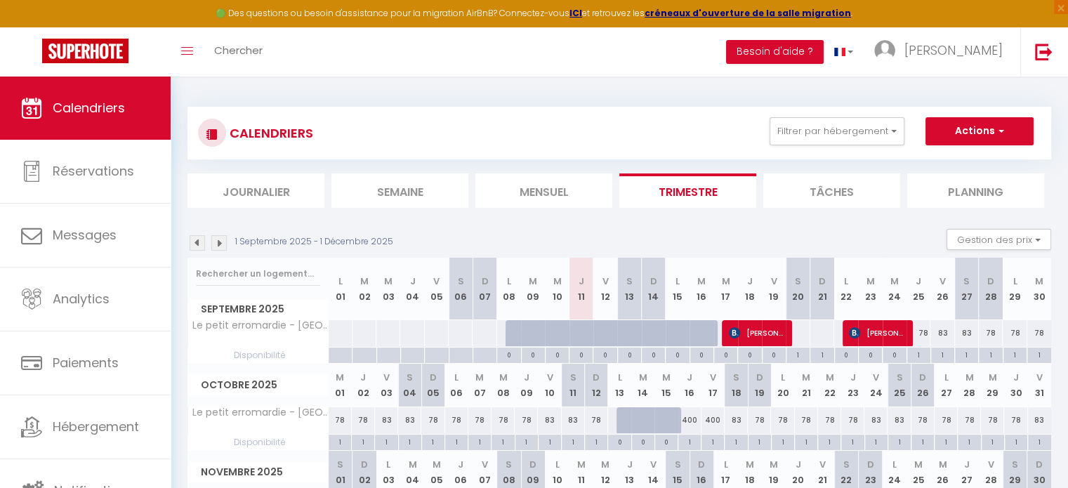
click at [760, 417] on div "78" at bounding box center [759, 420] width 23 height 26
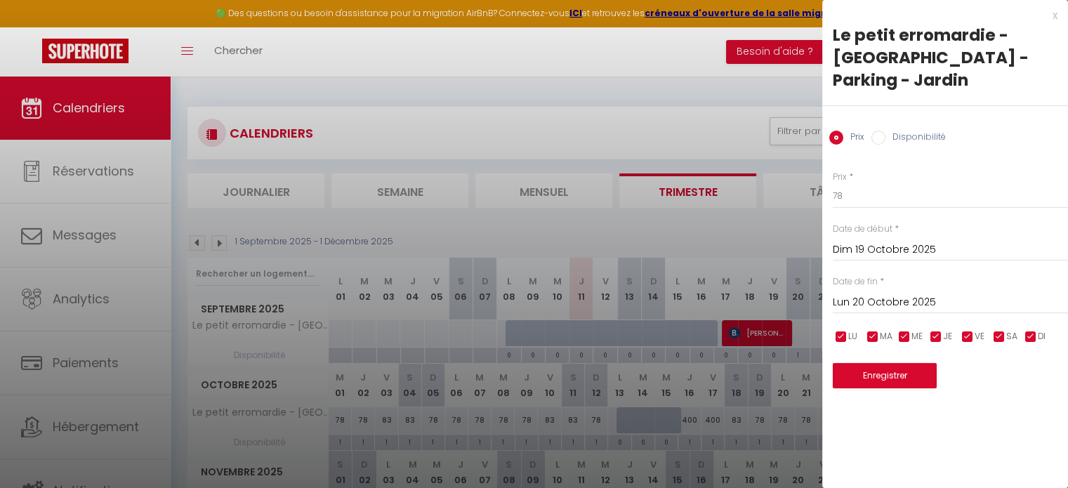
click at [714, 131] on div at bounding box center [534, 244] width 1068 height 488
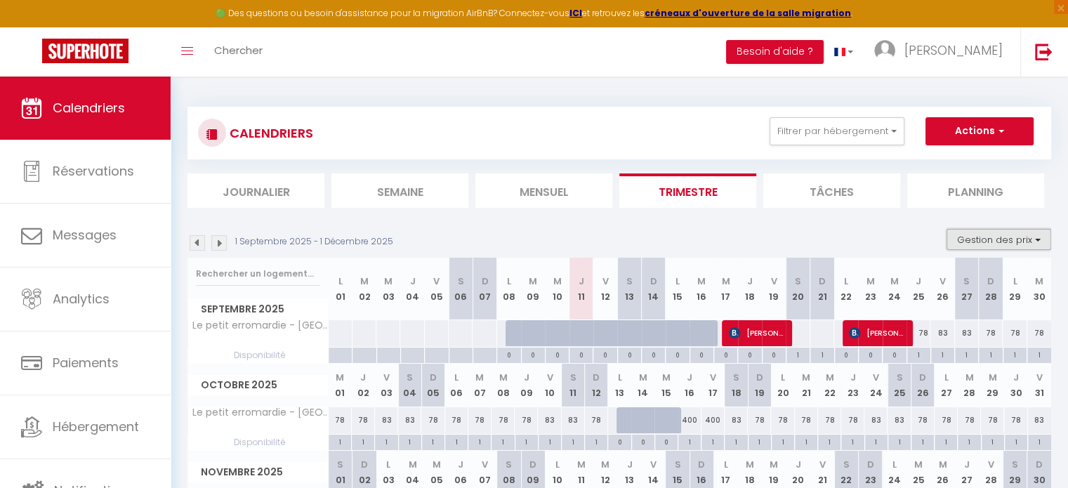
click at [1009, 241] on button "Gestion des prix" at bounding box center [998, 239] width 105 height 21
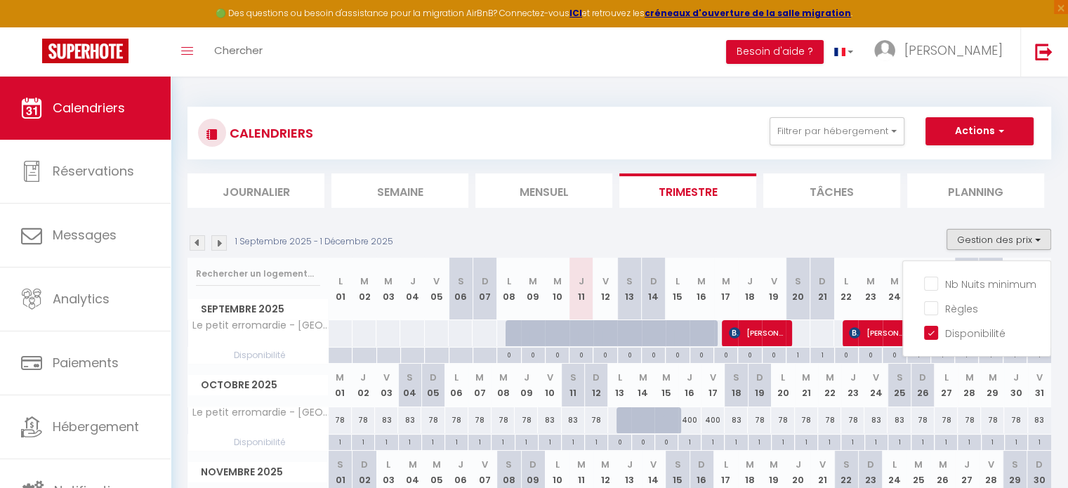
drag, startPoint x: 903, startPoint y: 238, endPoint x: 995, endPoint y: 127, distance: 144.1
click at [995, 127] on div "CALENDRIERS Filtrer par hébergement Tous Le petit erromardie - WIFI - Parking -…" at bounding box center [618, 336] width 863 height 486
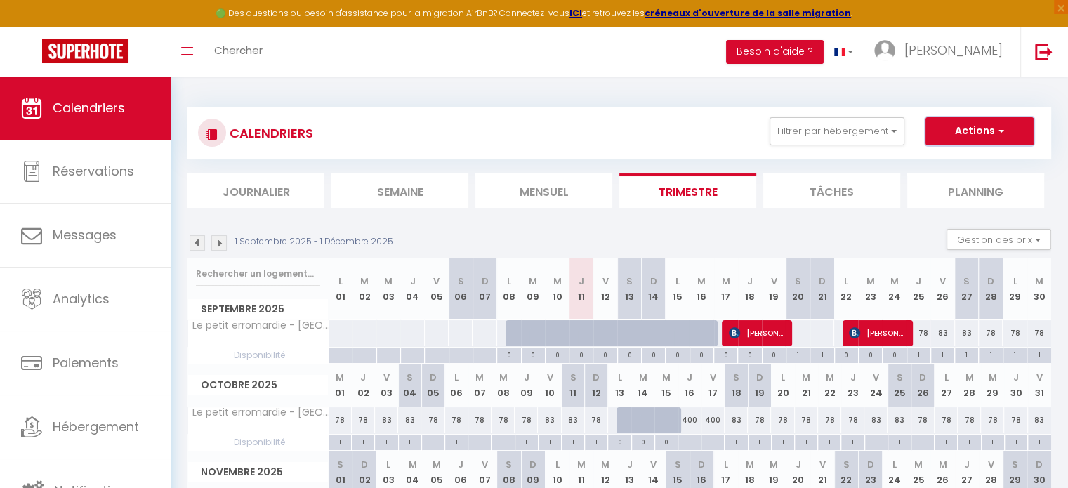
click at [995, 127] on span "button" at bounding box center [999, 131] width 8 height 14
click at [748, 225] on section "1 Septembre 2025 - 1 Décembre 2025 Gestion des prix Nb Nuits minimum Règles Dis…" at bounding box center [618, 397] width 863 height 364
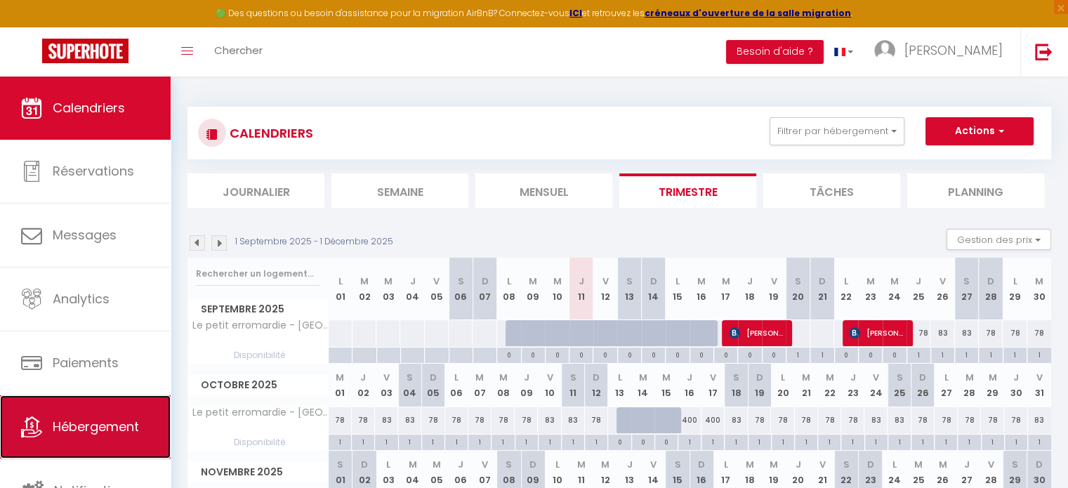
click at [98, 416] on link "Hébergement" at bounding box center [85, 426] width 171 height 63
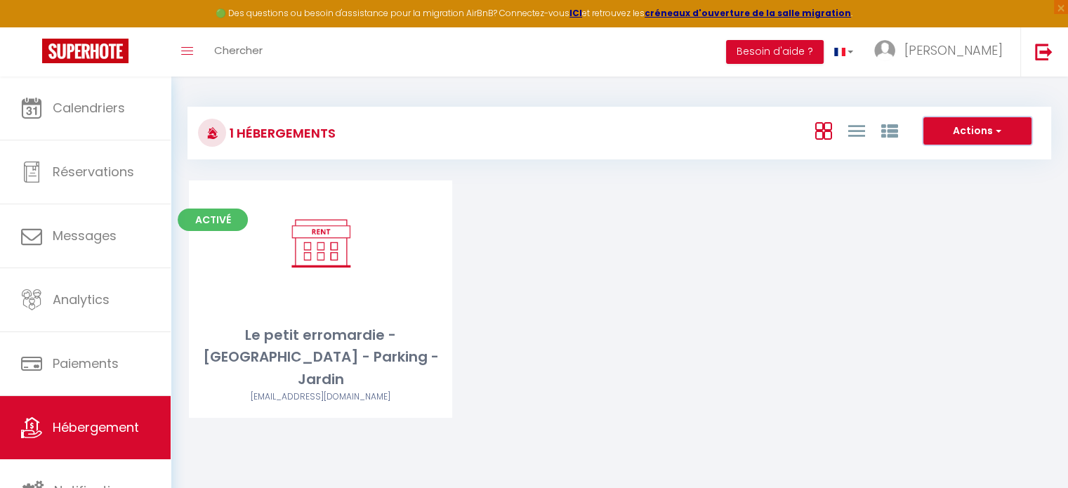
click at [986, 125] on button "Actions" at bounding box center [977, 131] width 108 height 28
click at [807, 221] on div "Activé Editer Le petit erromardie - WIFI - Parking - [GEOGRAPHIC_DATA][EMAIL_AD…" at bounding box center [619, 316] width 896 height 272
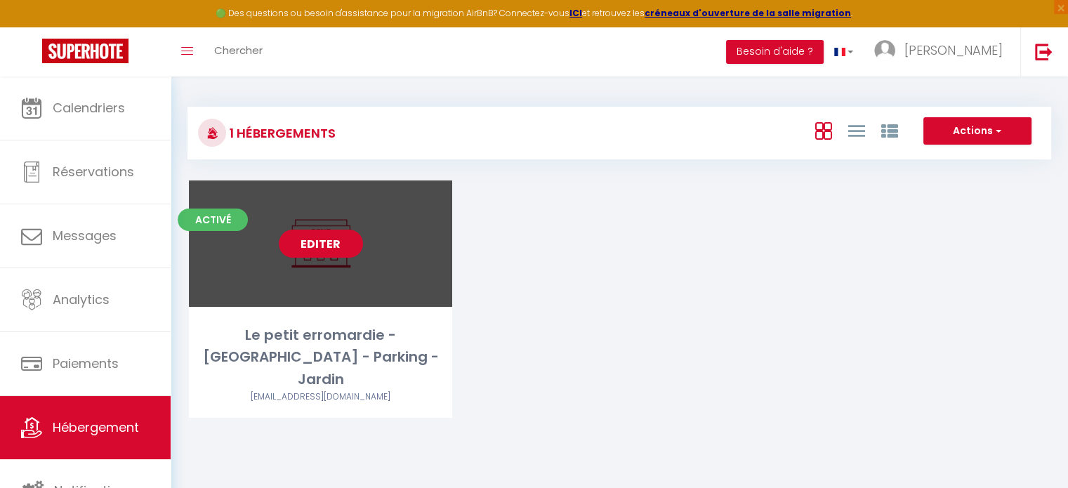
click at [324, 242] on link "Editer" at bounding box center [321, 244] width 84 height 28
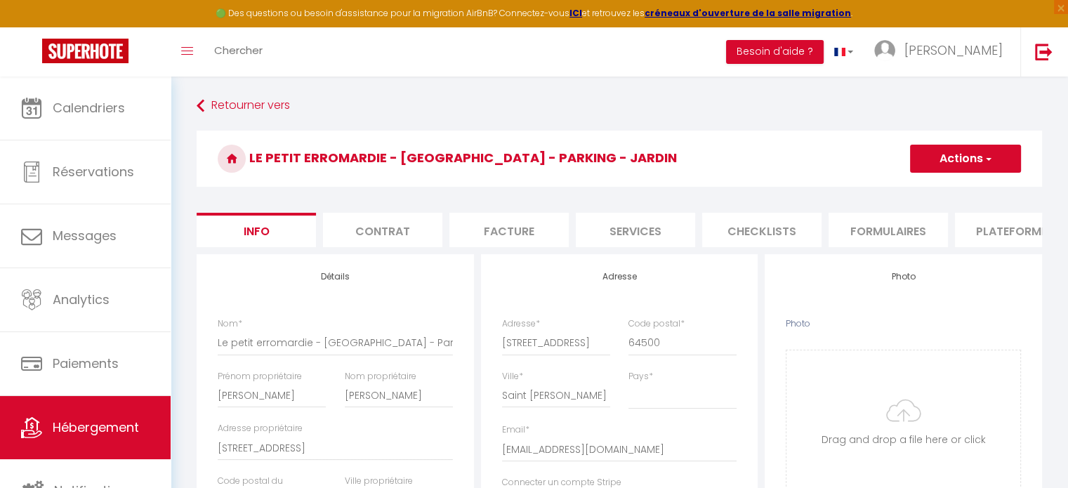
click at [998, 151] on button "Actions" at bounding box center [965, 159] width 111 height 28
click at [912, 230] on li "Plateformes" at bounding box center [904, 230] width 119 height 34
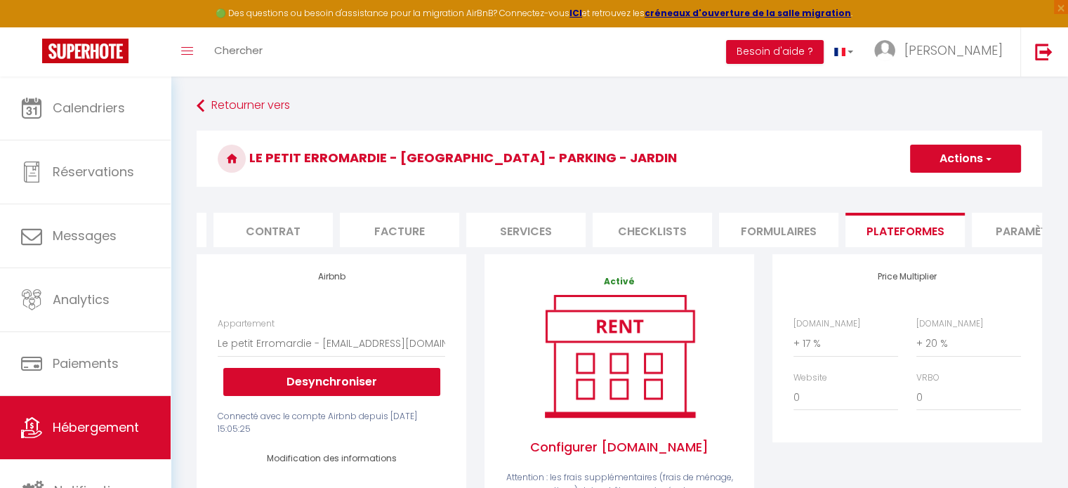
click at [981, 162] on button "Actions" at bounding box center [965, 159] width 111 height 28
click at [1000, 224] on li "Paramètres" at bounding box center [1031, 230] width 119 height 34
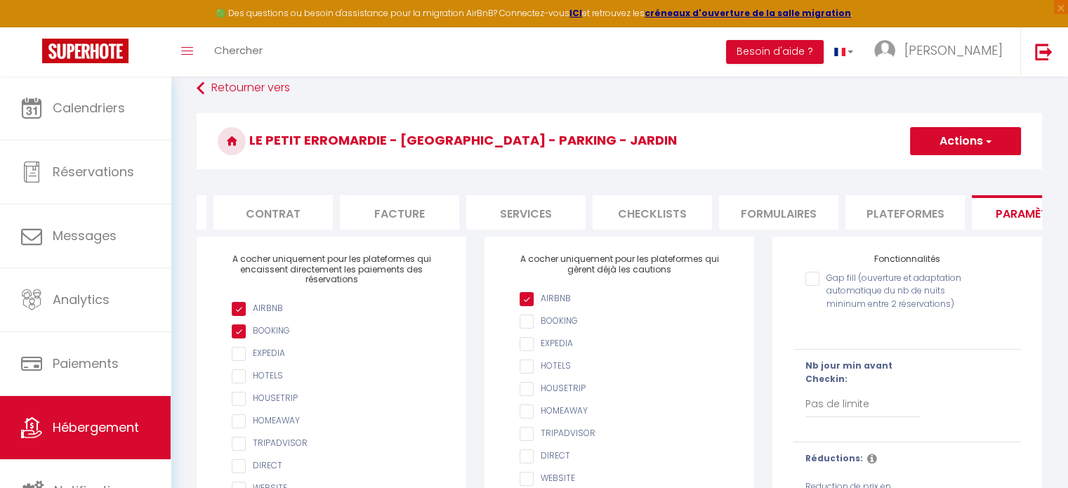
scroll to position [16, 0]
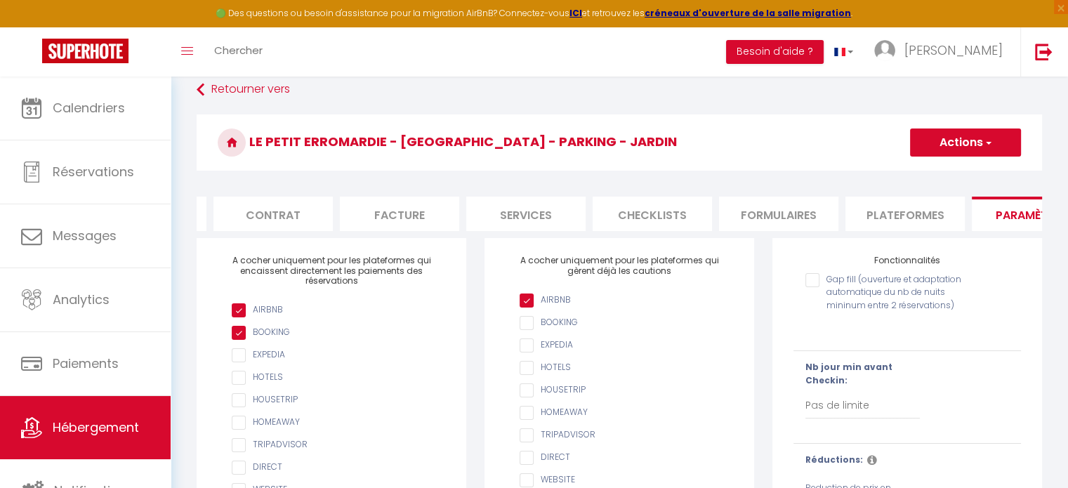
click at [991, 148] on span "button" at bounding box center [987, 142] width 9 height 14
click at [800, 184] on form "Le petit erromardie - [GEOGRAPHIC_DATA] - Parking - Jardin Actions Enregistrer …" at bounding box center [619, 358] width 845 height 489
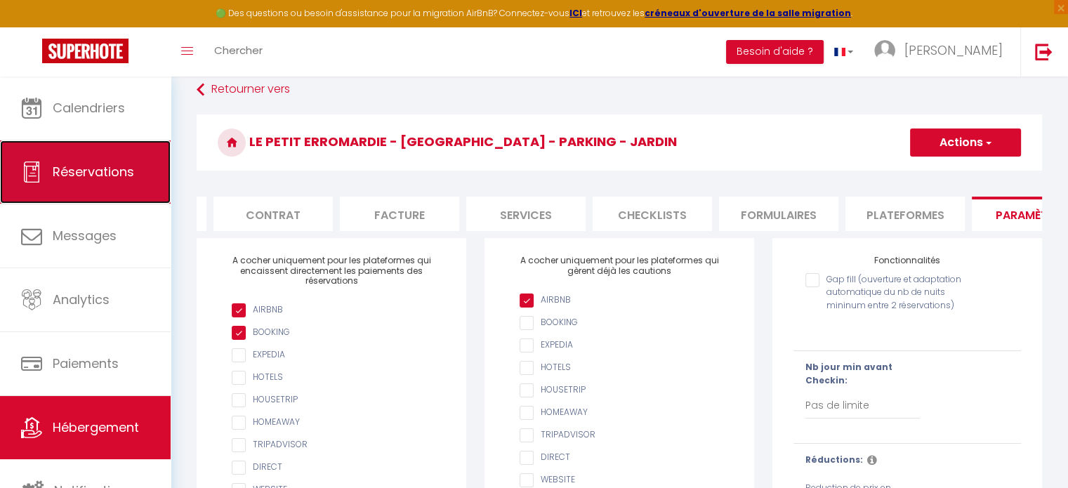
click at [113, 176] on span "Réservations" at bounding box center [93, 172] width 81 height 18
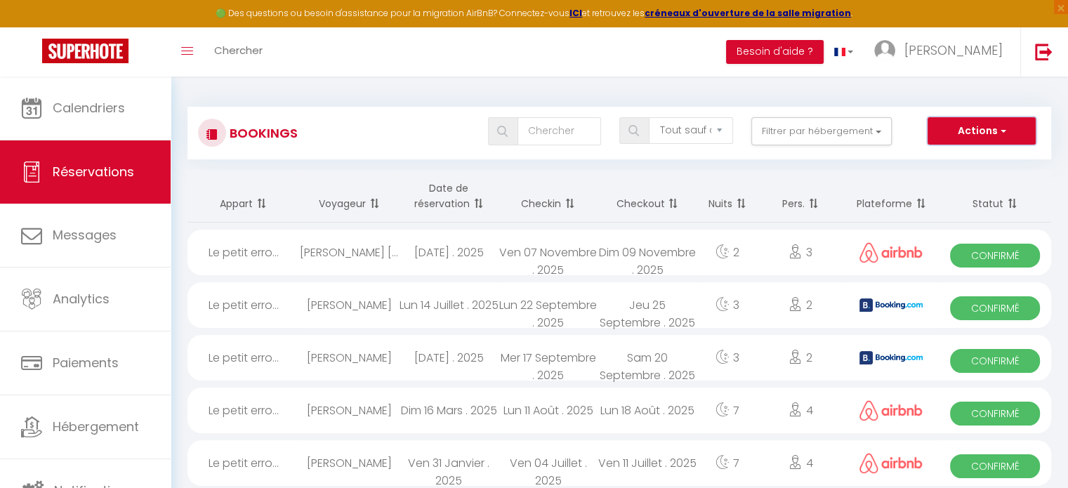
click at [994, 122] on button "Actions" at bounding box center [981, 131] width 108 height 28
click at [679, 170] on th "Checkout" at bounding box center [646, 196] width 99 height 53
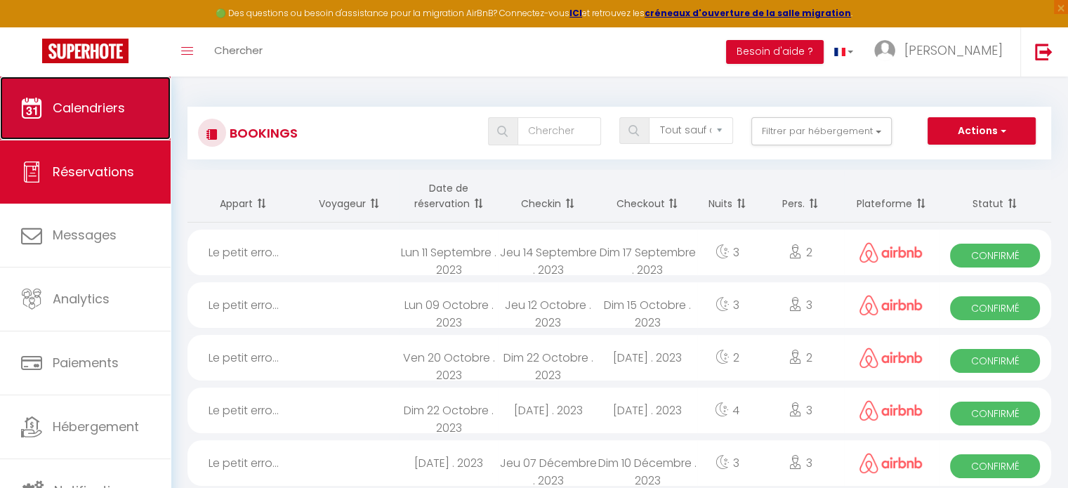
click at [138, 123] on link "Calendriers" at bounding box center [85, 108] width 171 height 63
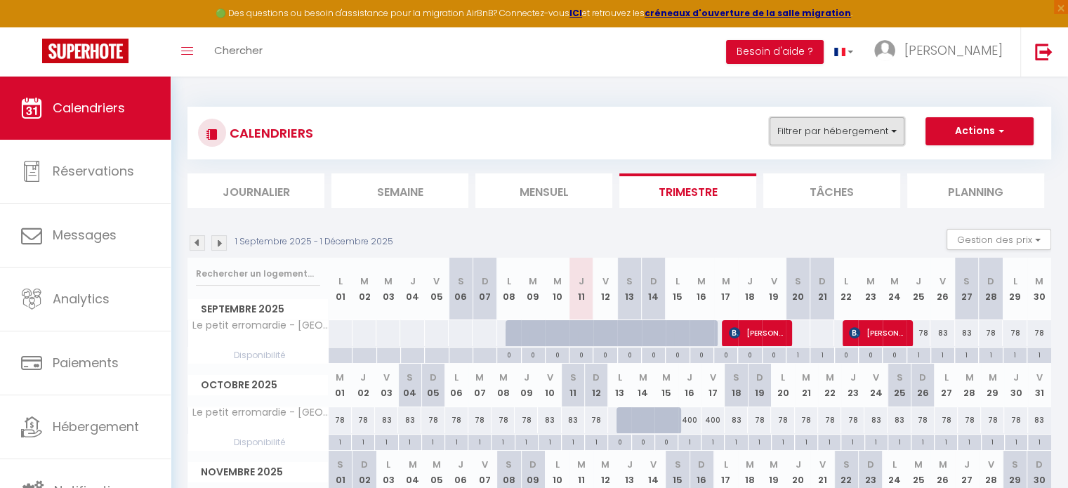
click at [898, 127] on button "Filtrer par hébergement" at bounding box center [836, 131] width 135 height 28
click at [986, 128] on button "Actions" at bounding box center [979, 131] width 108 height 28
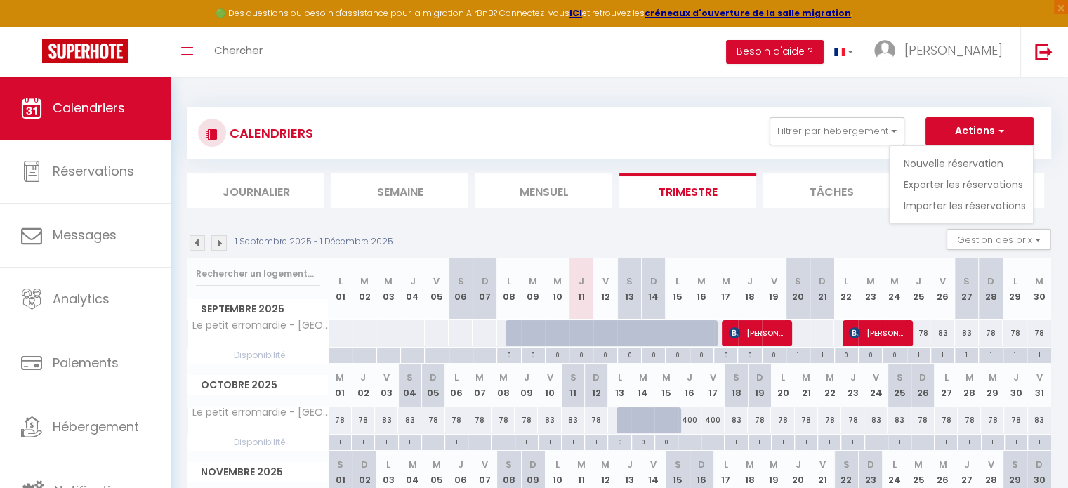
click at [834, 160] on div "CALENDRIERS Filtrer par hébergement Tous Le petit erromardie - WIFI - Parking -…" at bounding box center [618, 157] width 863 height 101
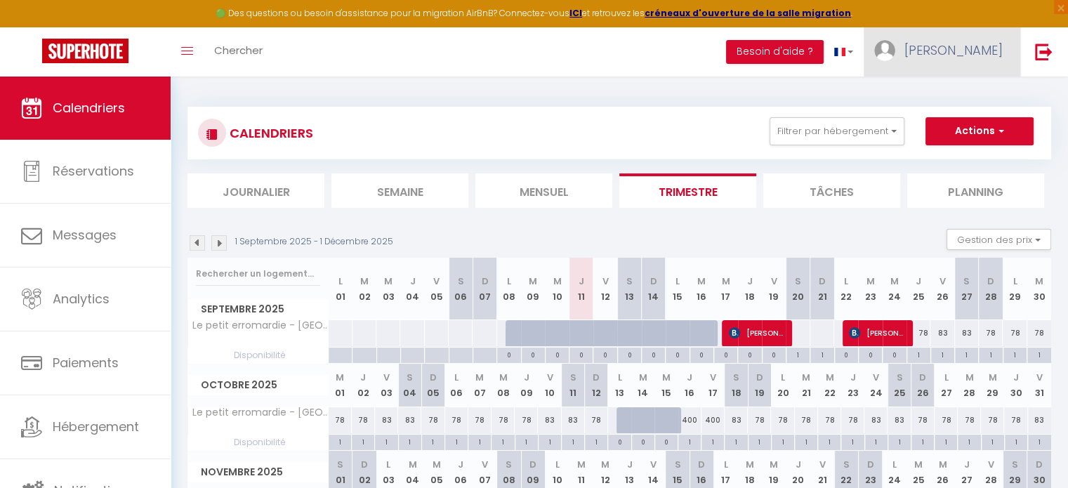
click at [960, 69] on link "[PERSON_NAME]" at bounding box center [941, 51] width 157 height 49
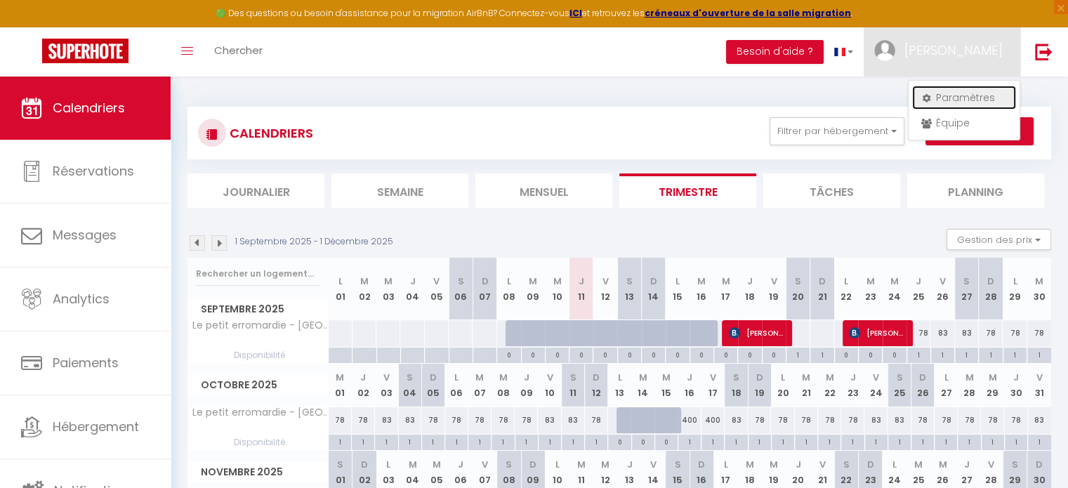
click at [939, 93] on link "Paramètres" at bounding box center [964, 98] width 104 height 24
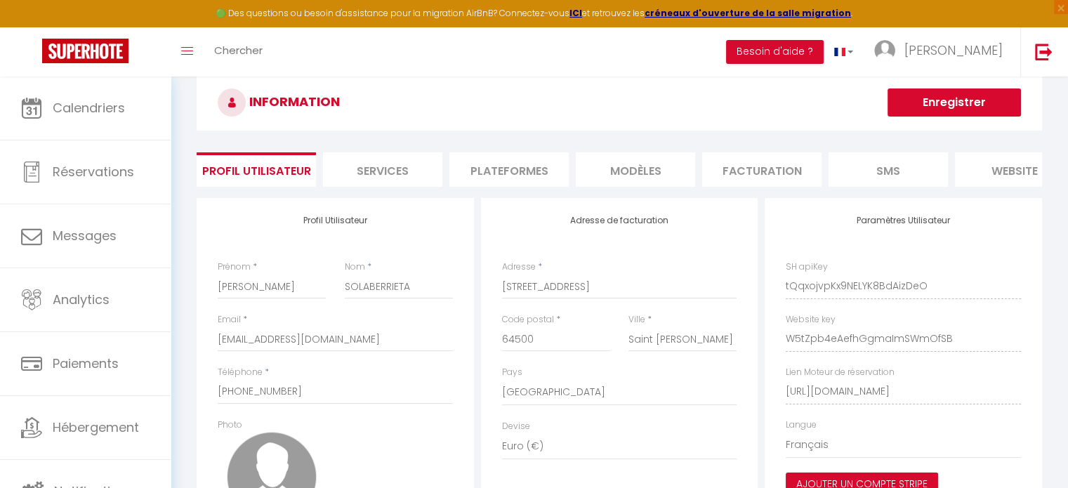
scroll to position [32, 0]
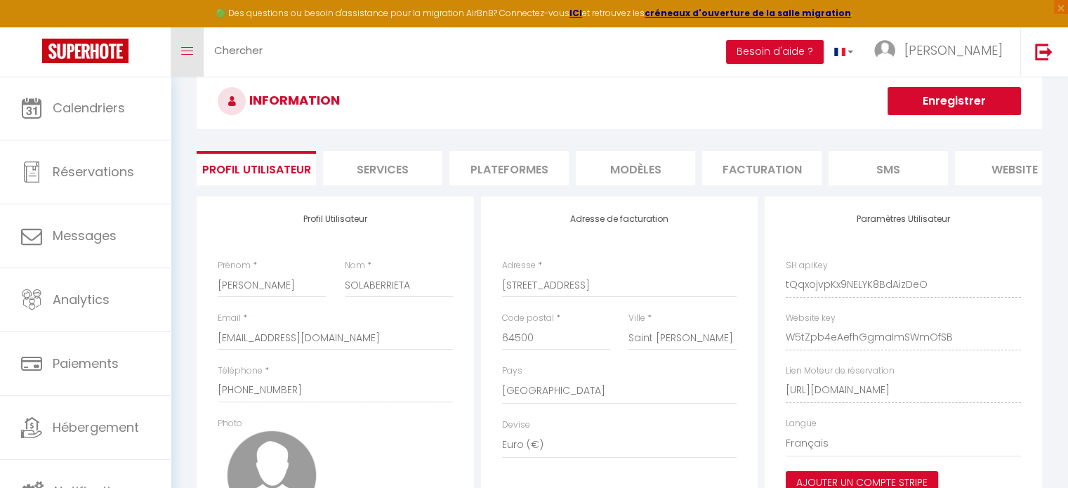
click at [171, 60] on link "Toggle menubar" at bounding box center [187, 51] width 33 height 49
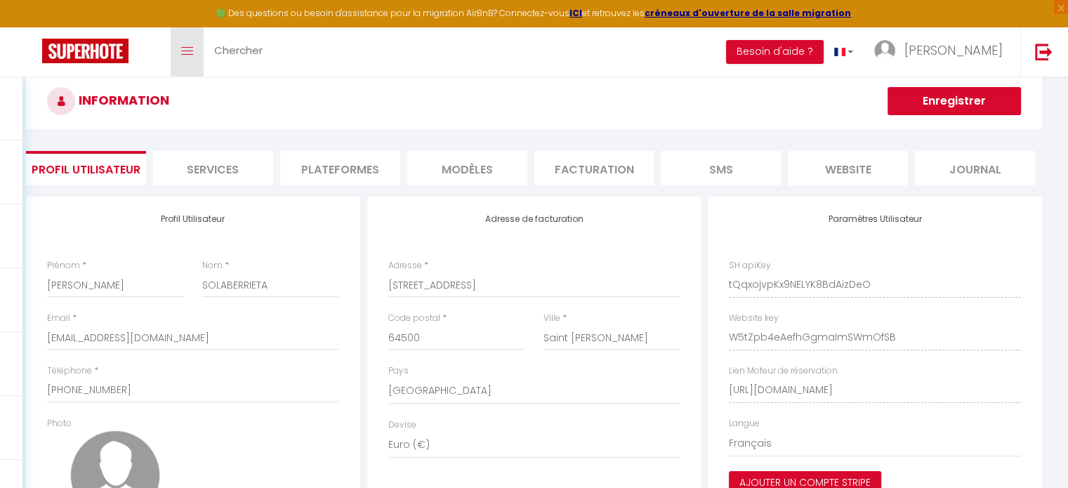
click at [175, 60] on link "Toggle menubar" at bounding box center [187, 51] width 33 height 49
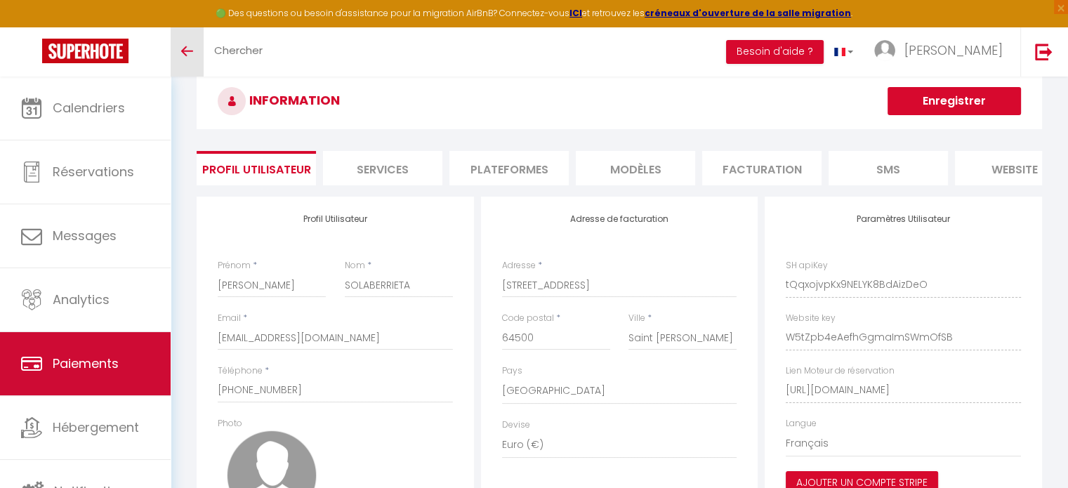
scroll to position [4, 0]
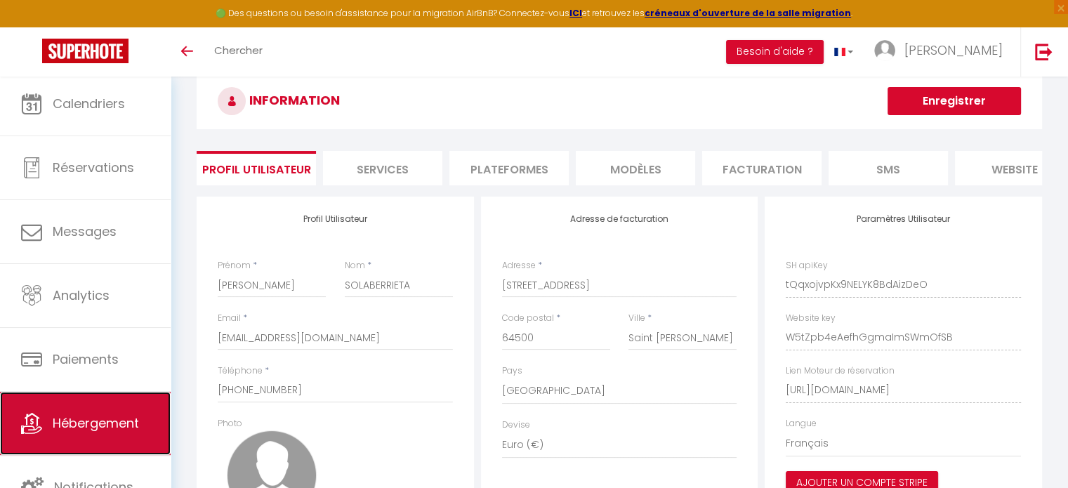
click at [71, 414] on span "Hébergement" at bounding box center [96, 423] width 86 height 18
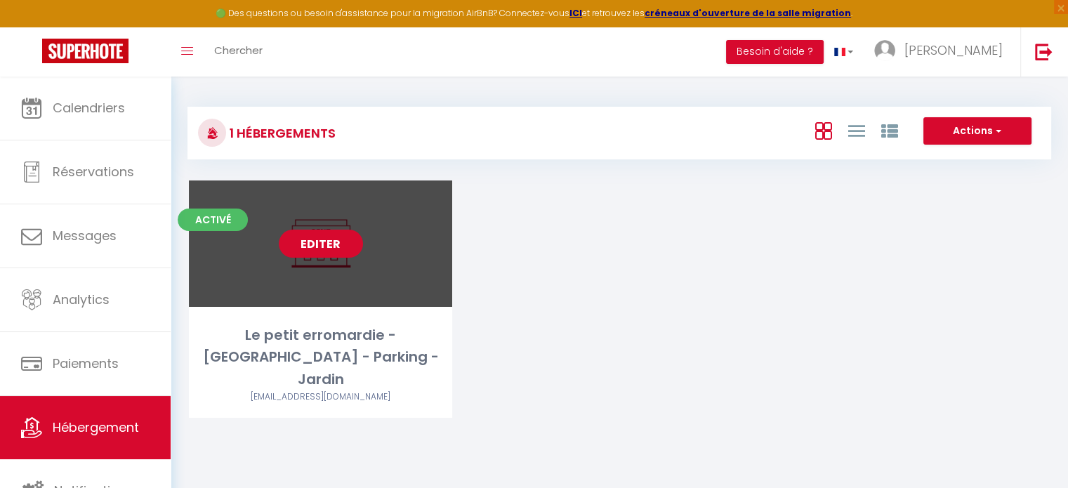
click at [338, 236] on link "Editer" at bounding box center [321, 244] width 84 height 28
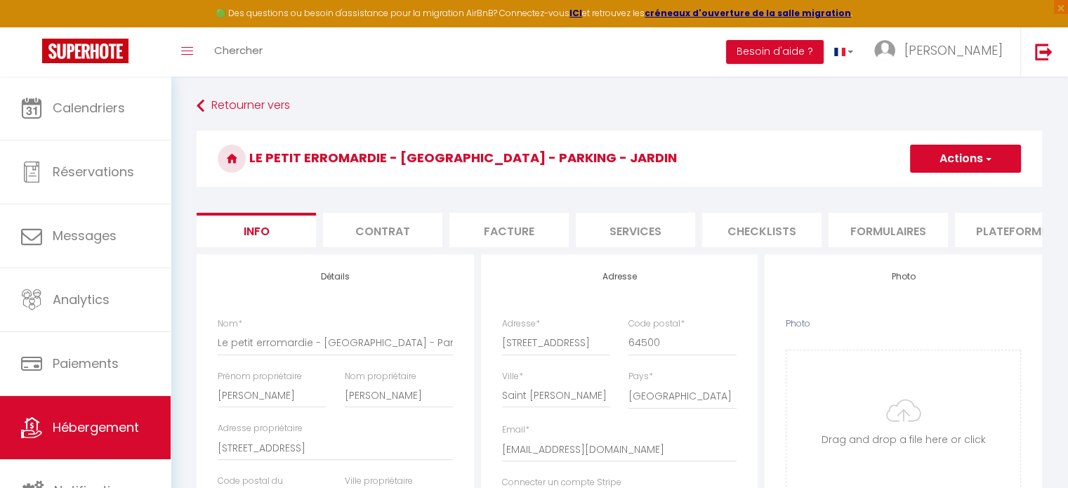
click at [985, 161] on span "button" at bounding box center [987, 159] width 9 height 14
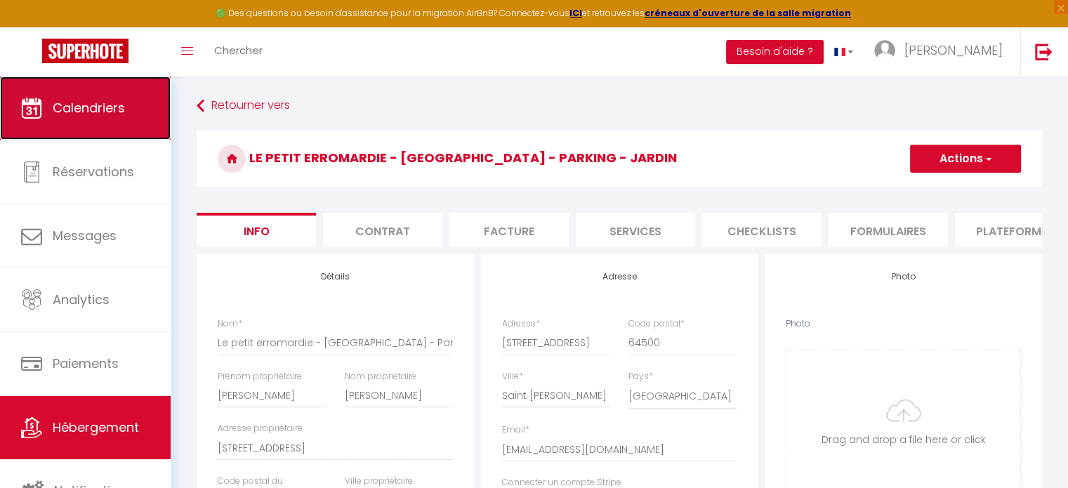
click at [96, 126] on link "Calendriers" at bounding box center [85, 108] width 171 height 63
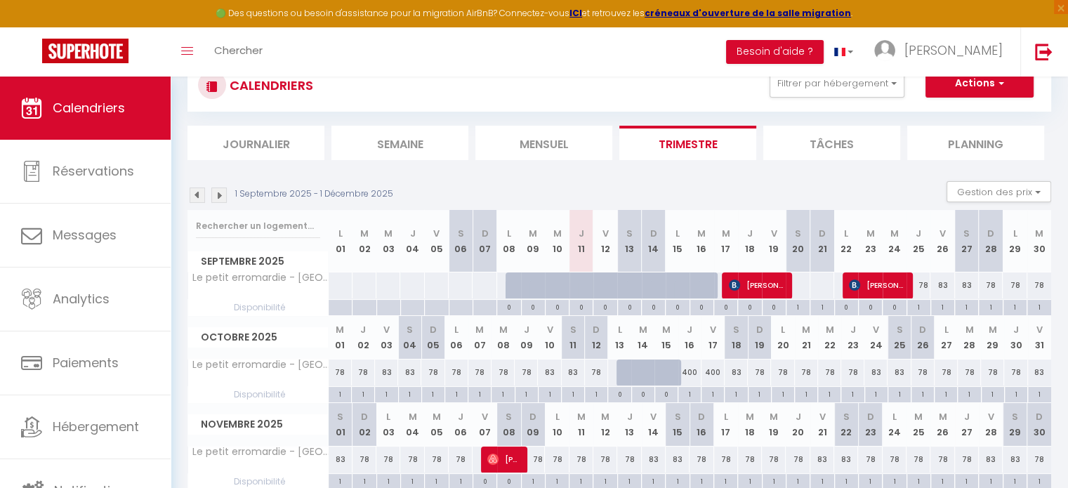
scroll to position [48, 0]
click at [618, 395] on div "0" at bounding box center [619, 393] width 22 height 13
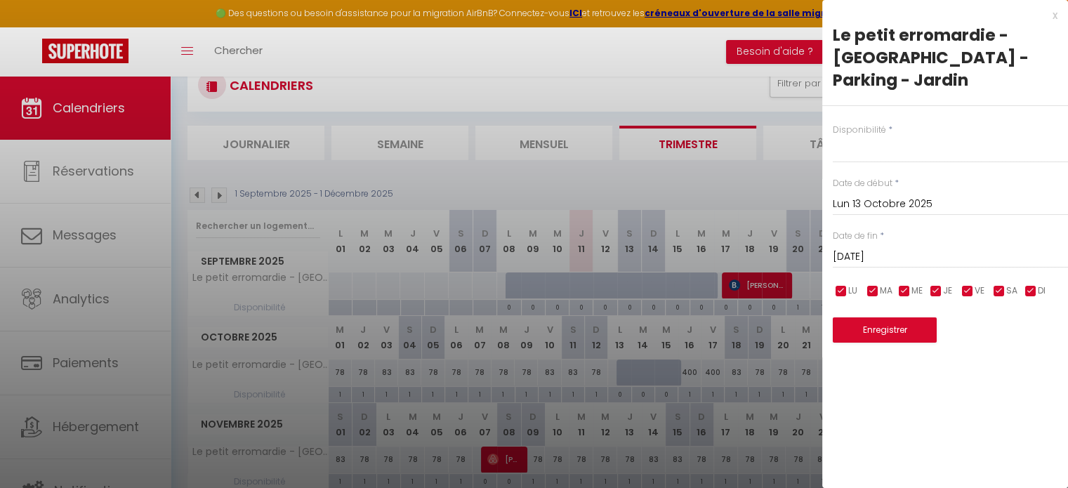
click at [907, 248] on input "[DATE]" at bounding box center [950, 257] width 235 height 18
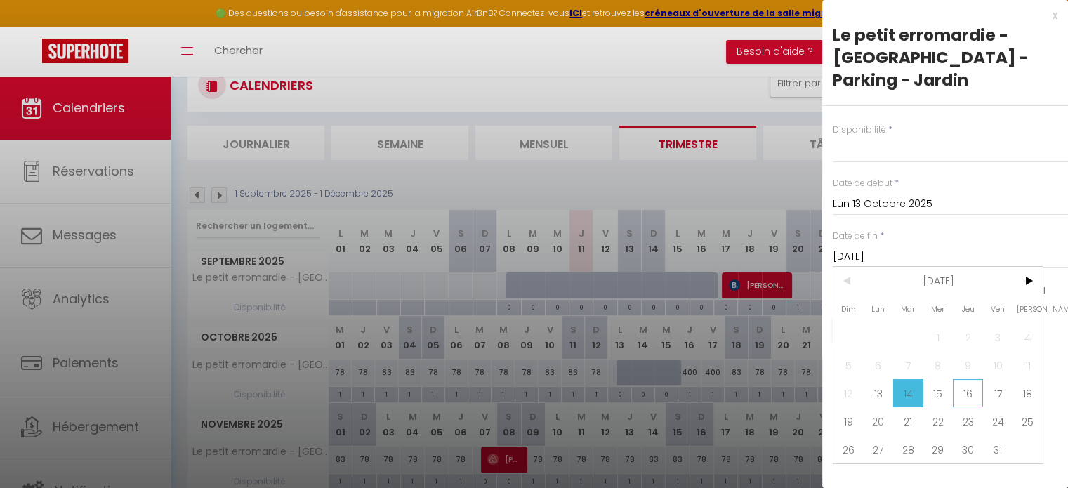
click at [967, 379] on span "16" at bounding box center [968, 393] width 30 height 28
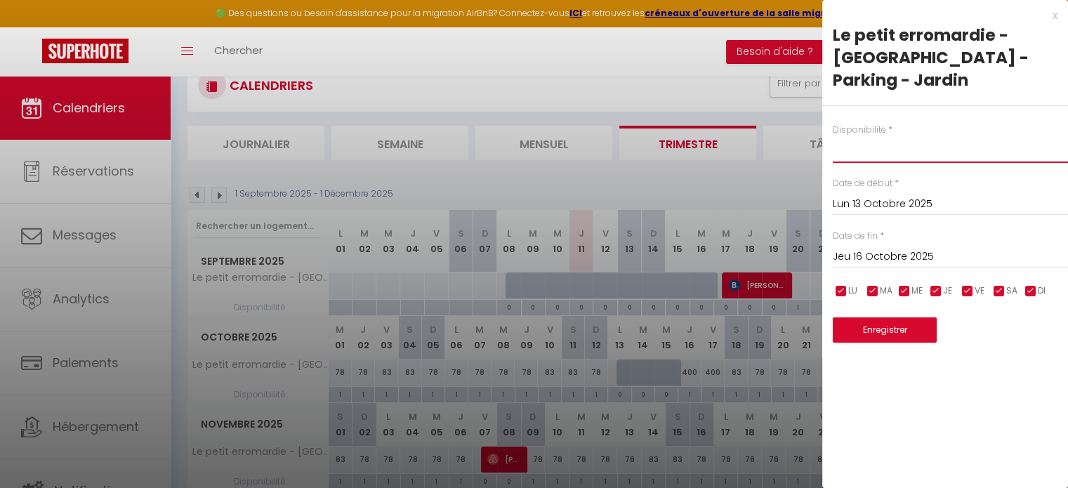
click at [870, 136] on select "Disponible Indisponible" at bounding box center [950, 149] width 235 height 27
click at [833, 136] on select "Disponible Indisponible" at bounding box center [950, 149] width 235 height 27
click at [881, 317] on button "Enregistrer" at bounding box center [885, 329] width 104 height 25
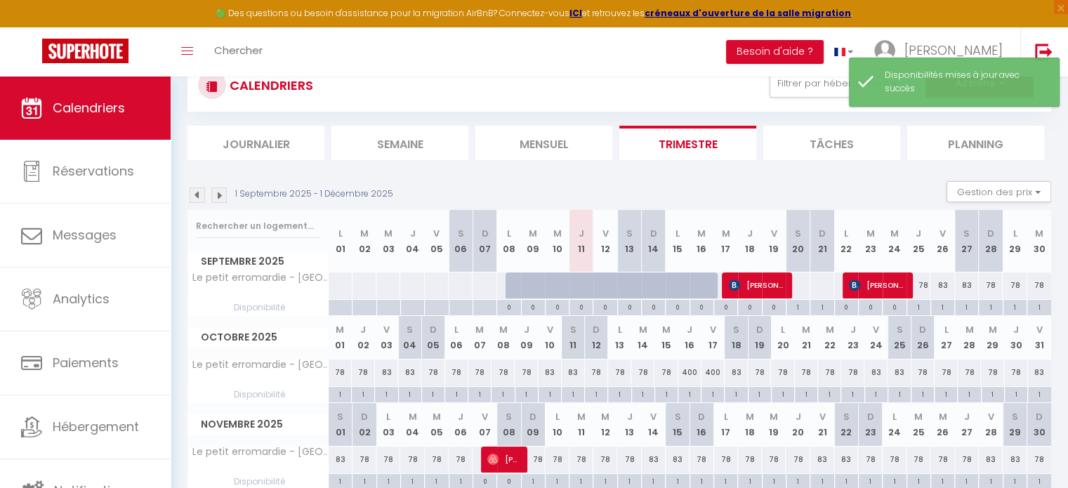
click at [687, 369] on div "400" at bounding box center [689, 372] width 23 height 26
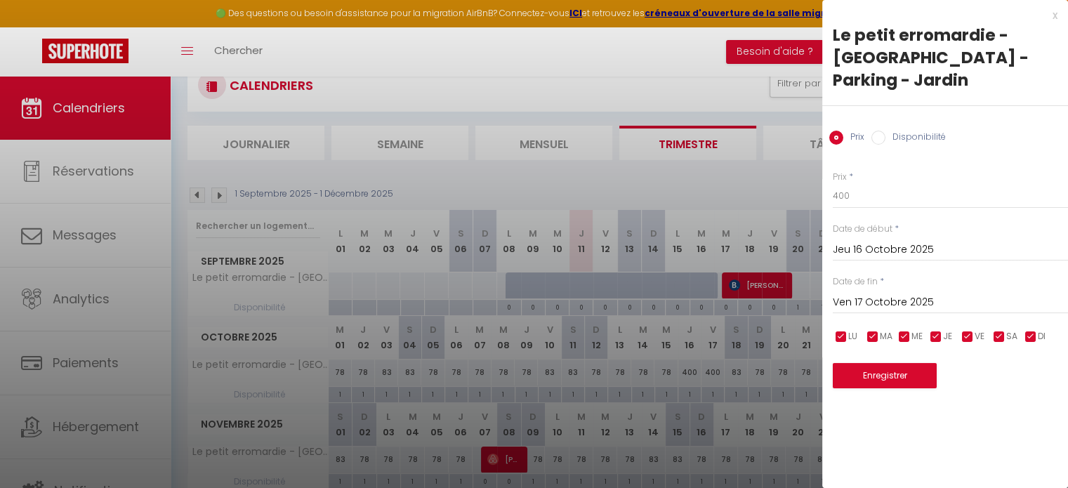
click at [880, 293] on input "Ven 17 Octobre 2025" at bounding box center [950, 302] width 235 height 18
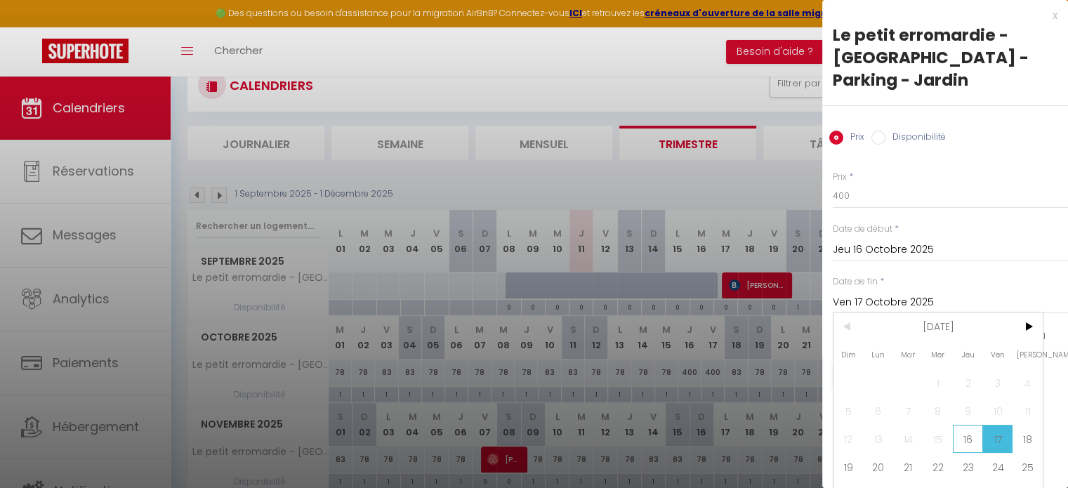
click at [972, 425] on span "16" at bounding box center [968, 439] width 30 height 28
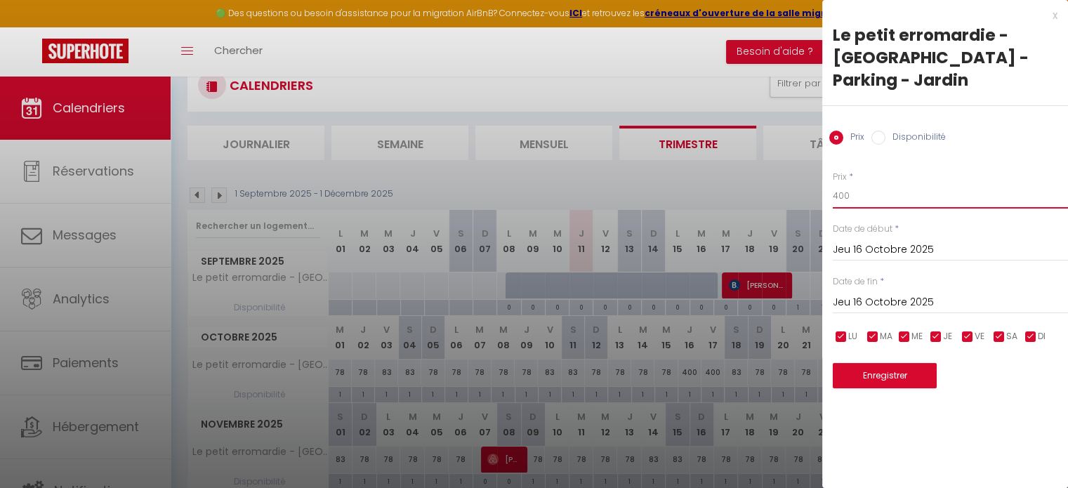
click at [854, 183] on input "400" at bounding box center [950, 195] width 235 height 25
click at [870, 363] on button "Enregistrer" at bounding box center [885, 375] width 104 height 25
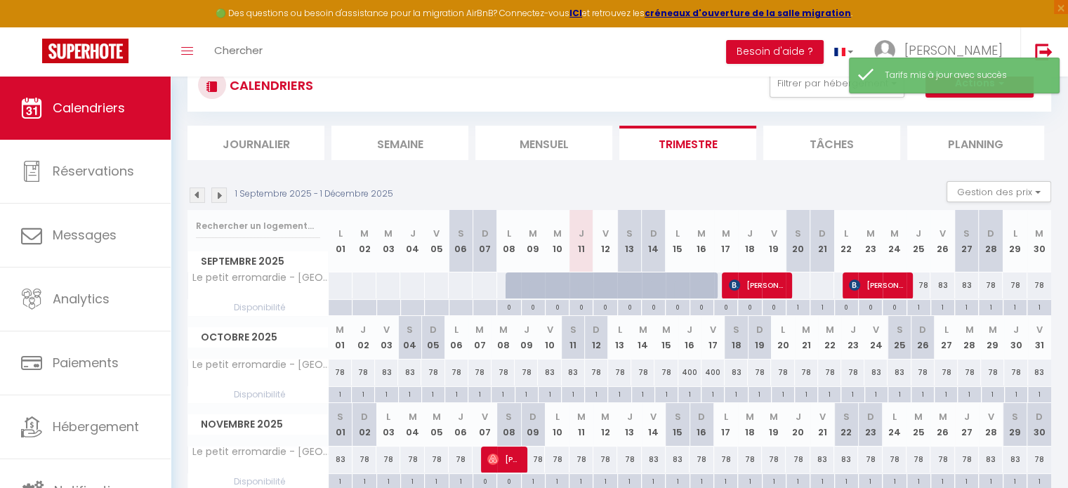
click at [692, 371] on div "400" at bounding box center [689, 372] width 23 height 26
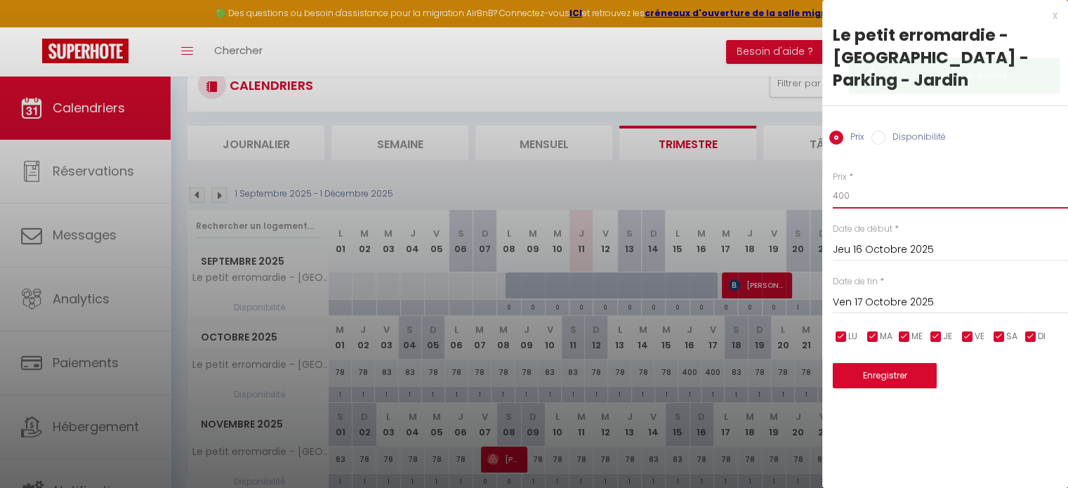
click at [857, 183] on input "400" at bounding box center [950, 195] width 235 height 25
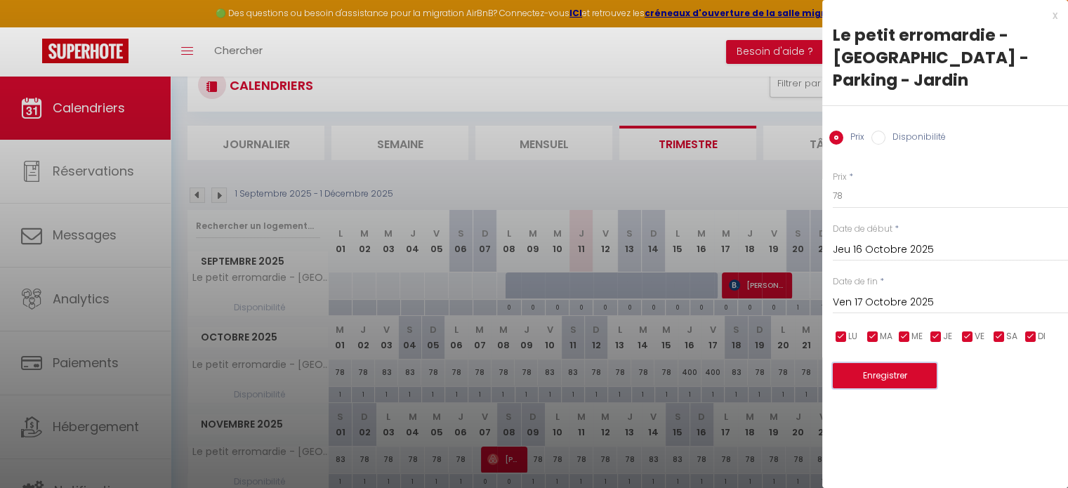
click at [885, 363] on button "Enregistrer" at bounding box center [885, 375] width 104 height 25
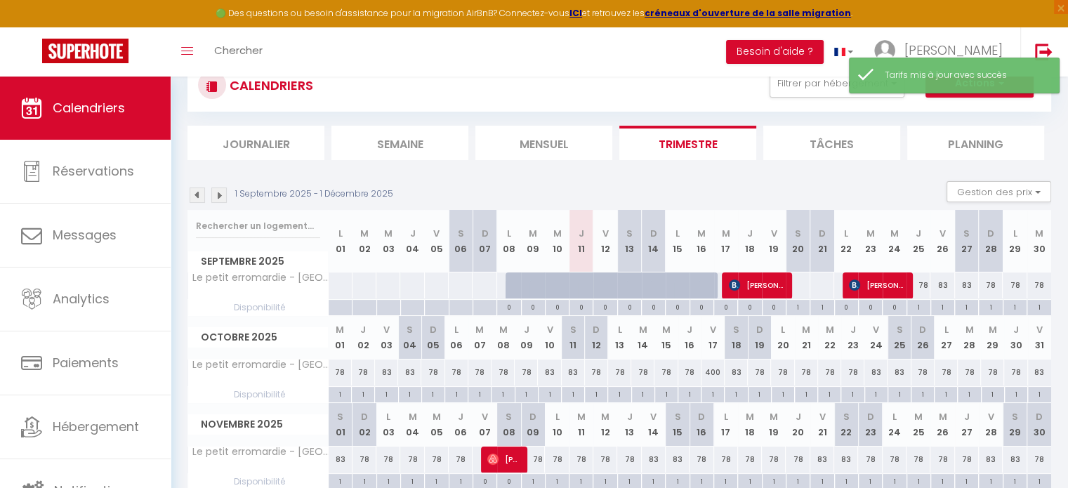
click at [710, 373] on div "400" at bounding box center [712, 372] width 23 height 26
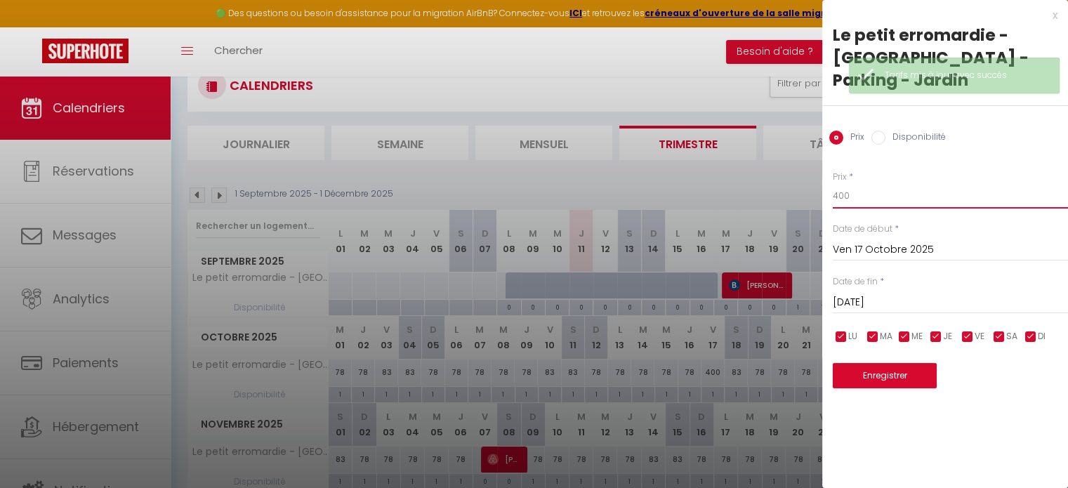
click at [856, 183] on input "400" at bounding box center [950, 195] width 235 height 25
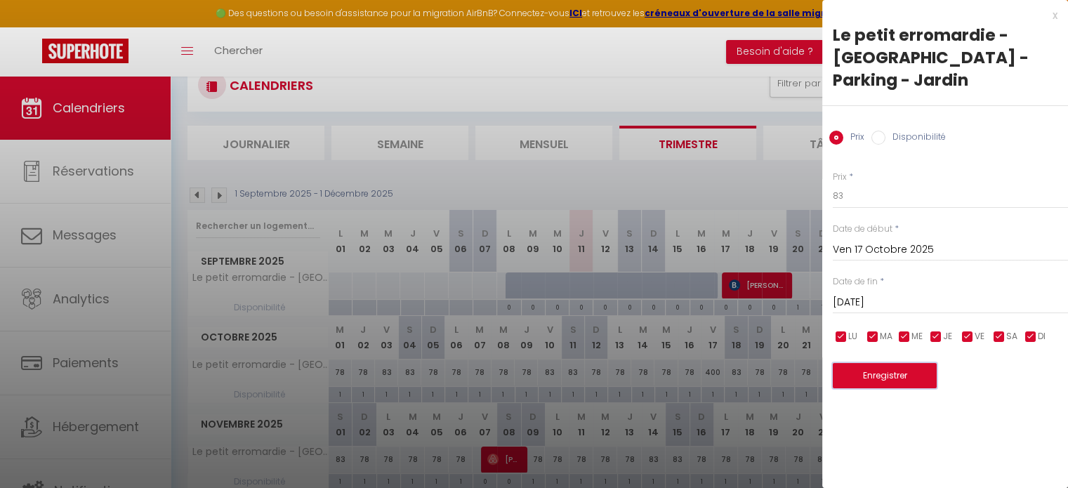
click at [878, 363] on button "Enregistrer" at bounding box center [885, 375] width 104 height 25
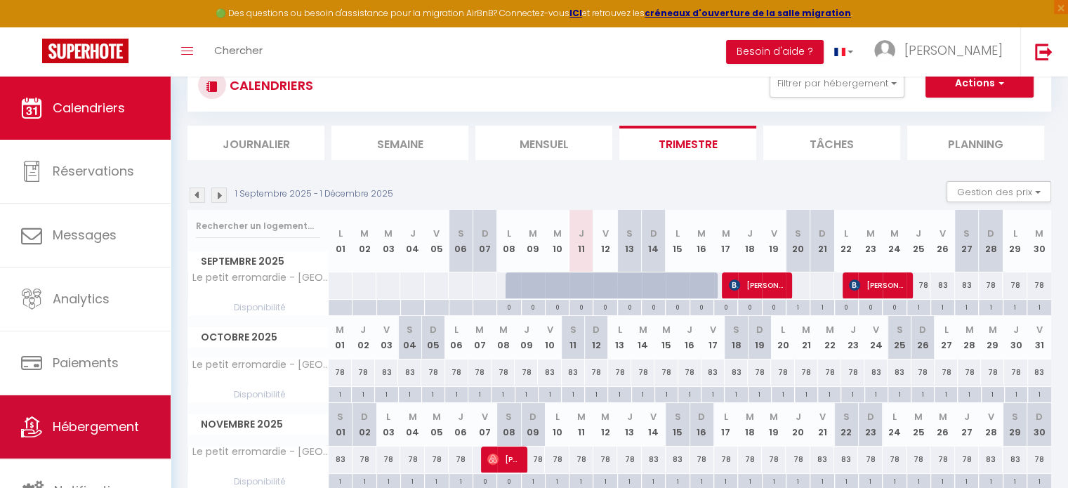
scroll to position [4, 0]
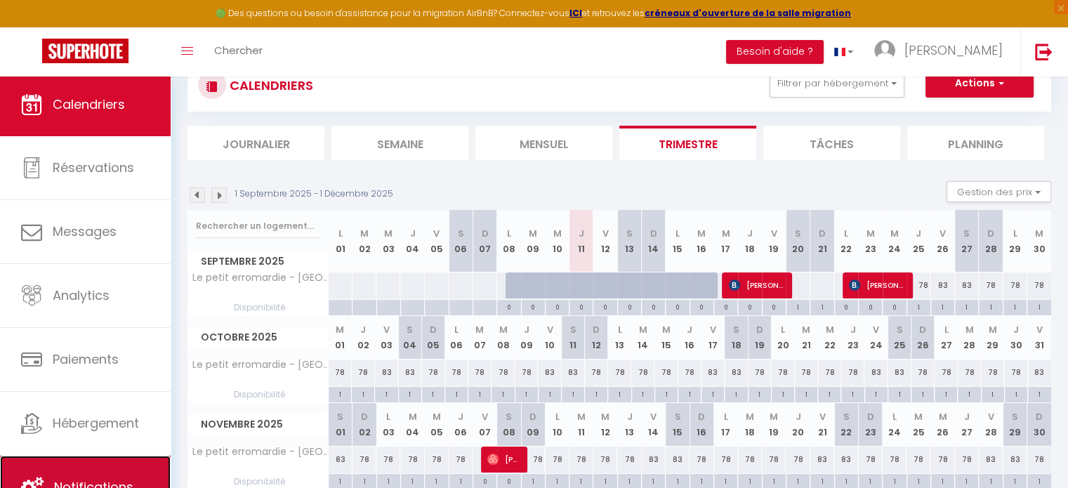
click at [106, 478] on span "Notifications" at bounding box center [93, 487] width 79 height 18
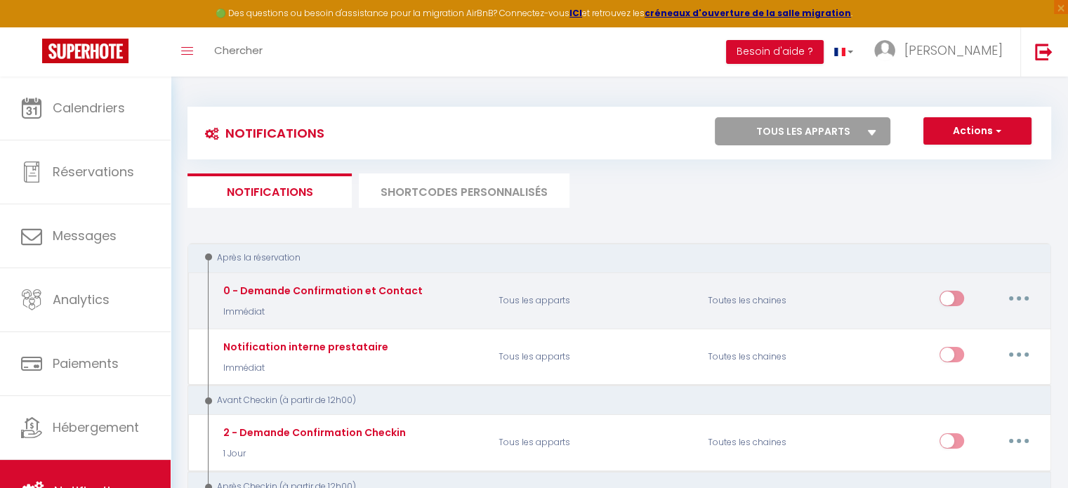
click at [1012, 297] on button "button" at bounding box center [1018, 298] width 39 height 22
click at [986, 326] on link "Editer" at bounding box center [982, 331] width 104 height 24
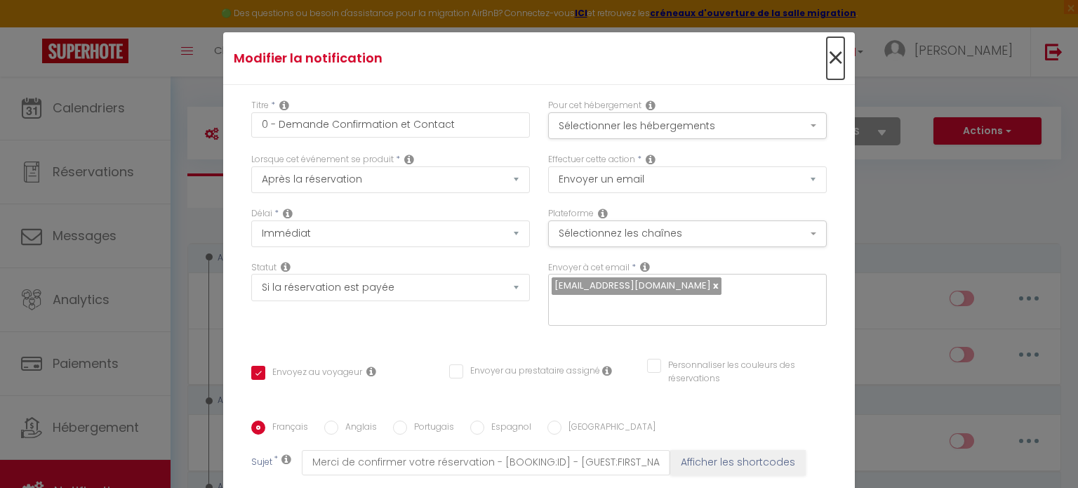
click at [827, 60] on span "×" at bounding box center [836, 58] width 18 height 42
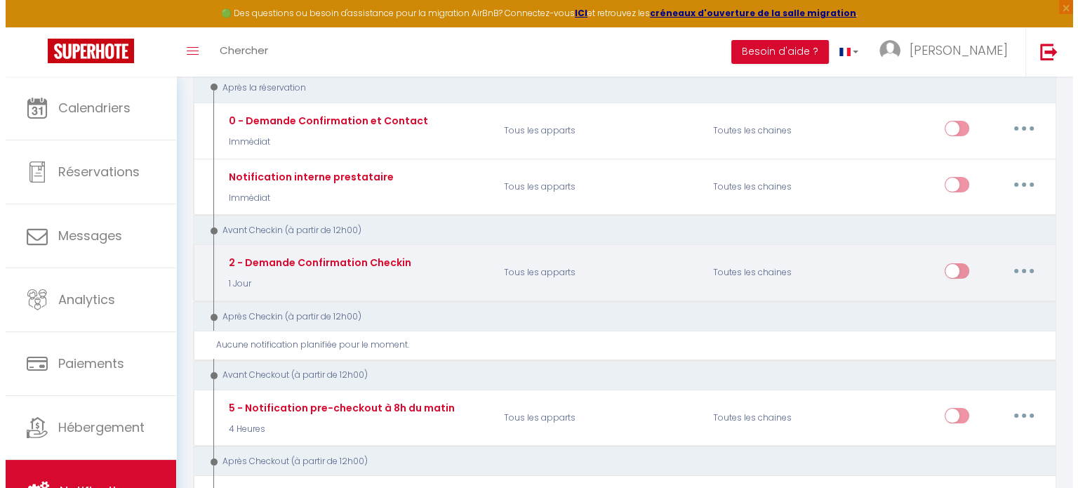
scroll to position [171, 0]
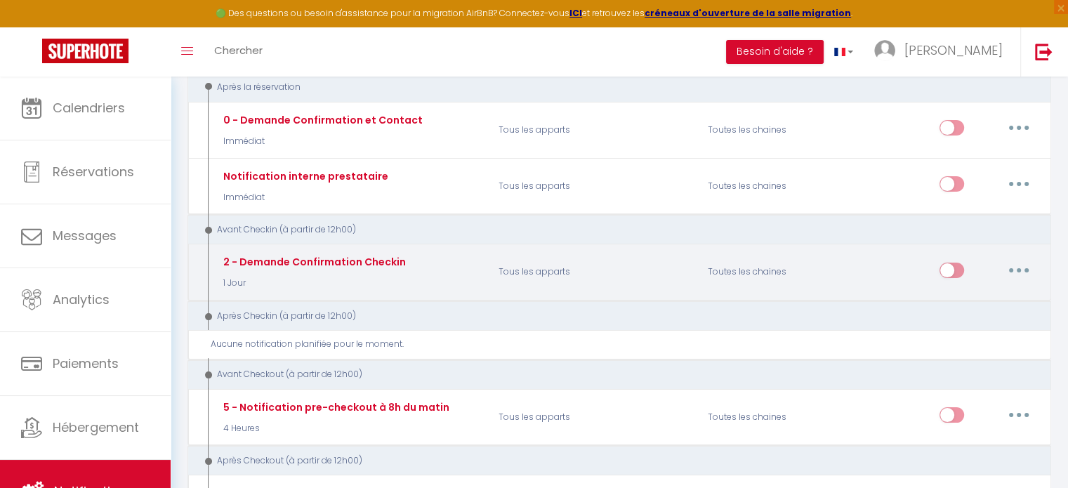
click at [350, 280] on p "1 Jour" at bounding box center [313, 283] width 186 height 13
click at [1007, 269] on button "button" at bounding box center [1018, 270] width 39 height 22
click at [969, 294] on link "Editer" at bounding box center [982, 302] width 104 height 24
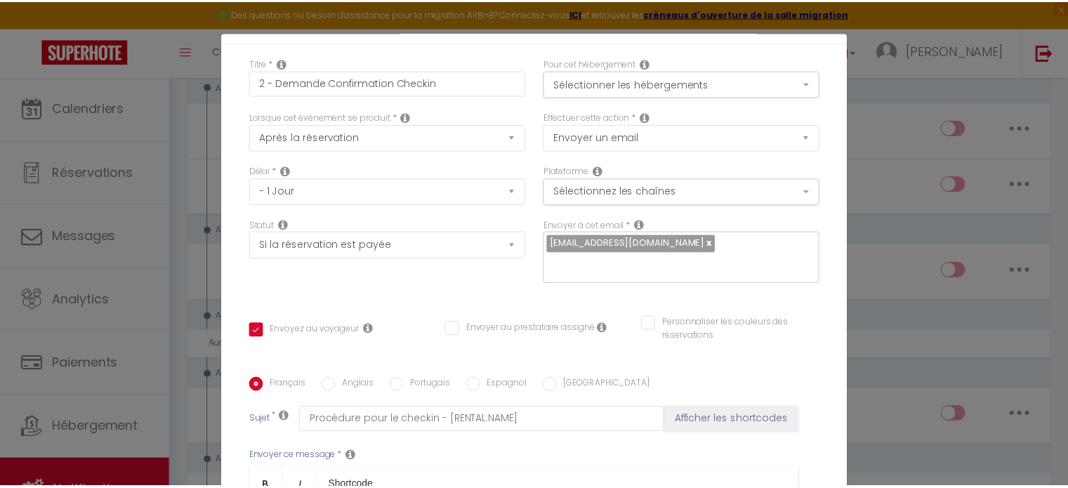
scroll to position [0, 0]
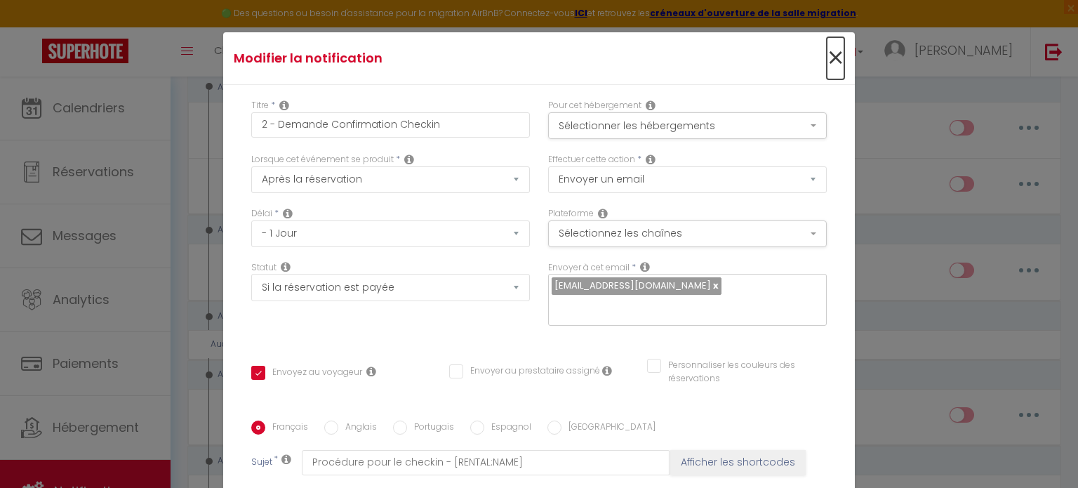
click at [827, 55] on span "×" at bounding box center [836, 58] width 18 height 42
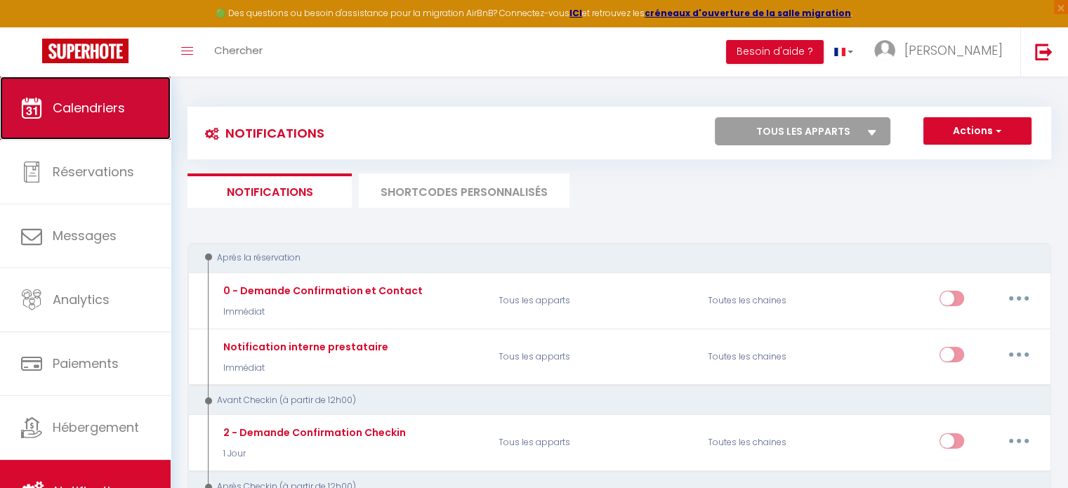
click at [88, 102] on span "Calendriers" at bounding box center [89, 108] width 72 height 18
